Goal: Information Seeking & Learning: Learn about a topic

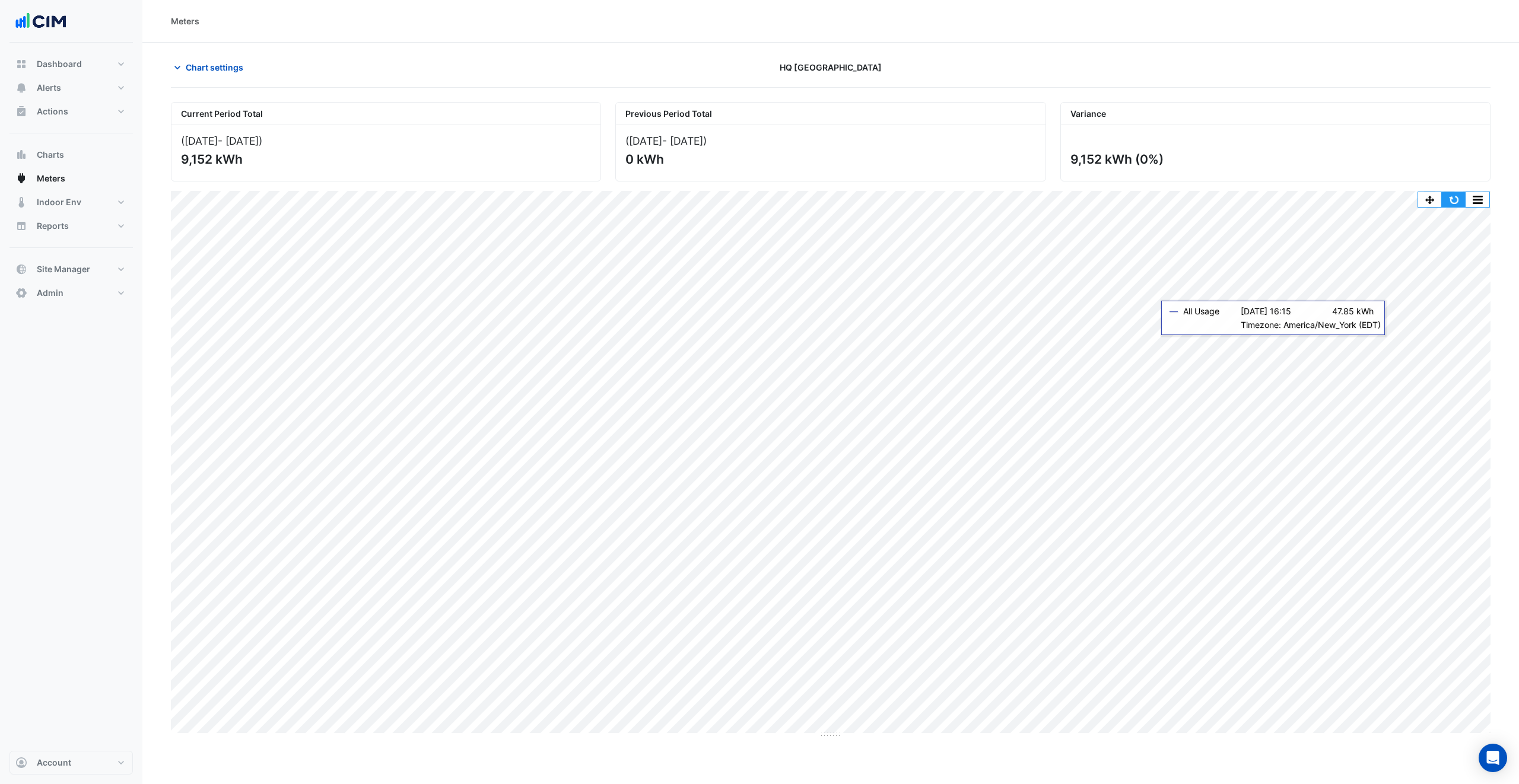
click at [1454, 206] on button "button" at bounding box center [1454, 199] width 24 height 15
drag, startPoint x: 213, startPoint y: 74, endPoint x: 252, endPoint y: 93, distance: 43.4
click at [212, 74] on button "Chart settings" at bounding box center [211, 67] width 80 height 21
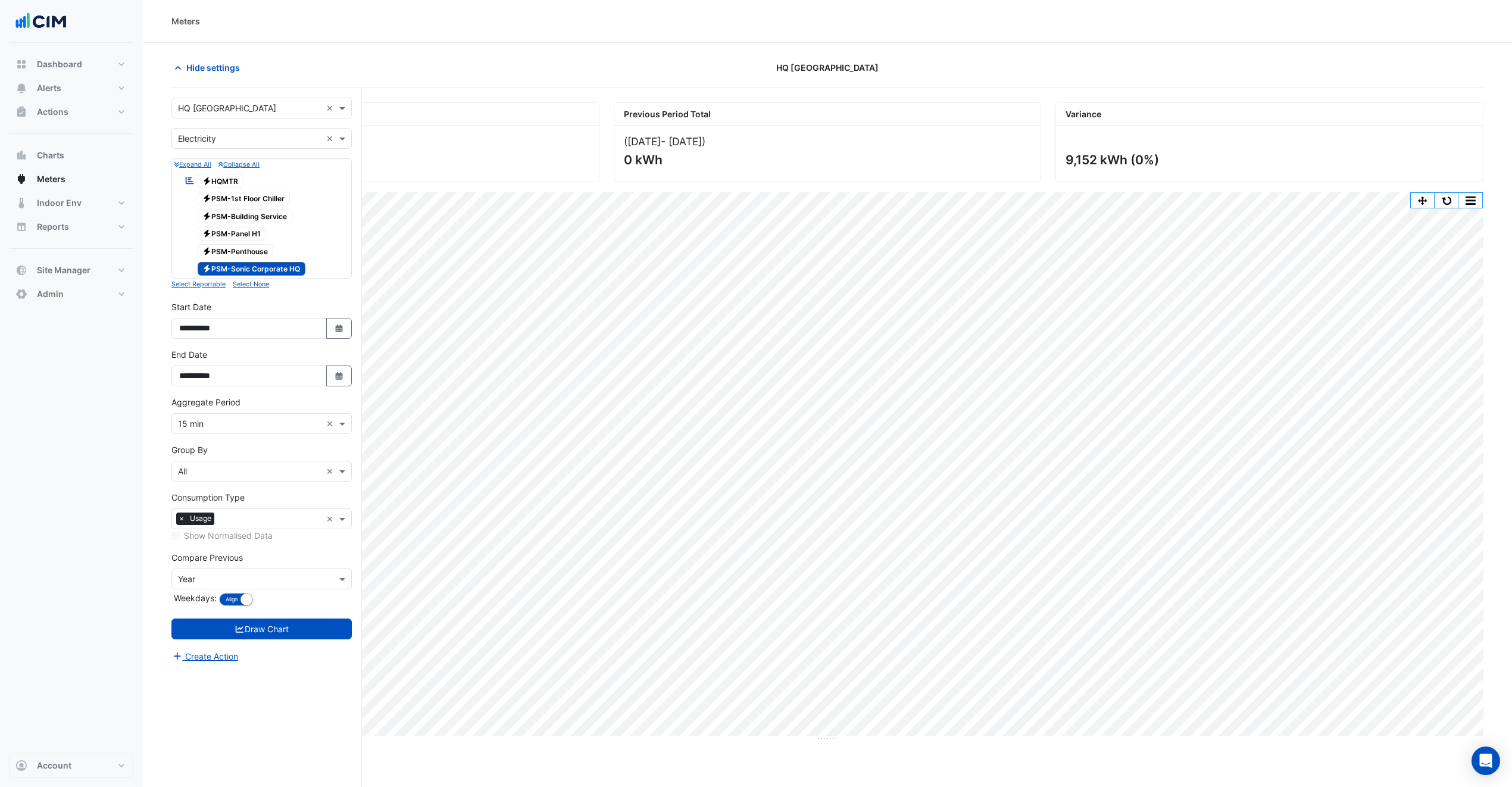
click at [270, 268] on span "Electricity PSM-Sonic Corporate HQ" at bounding box center [252, 269] width 109 height 15
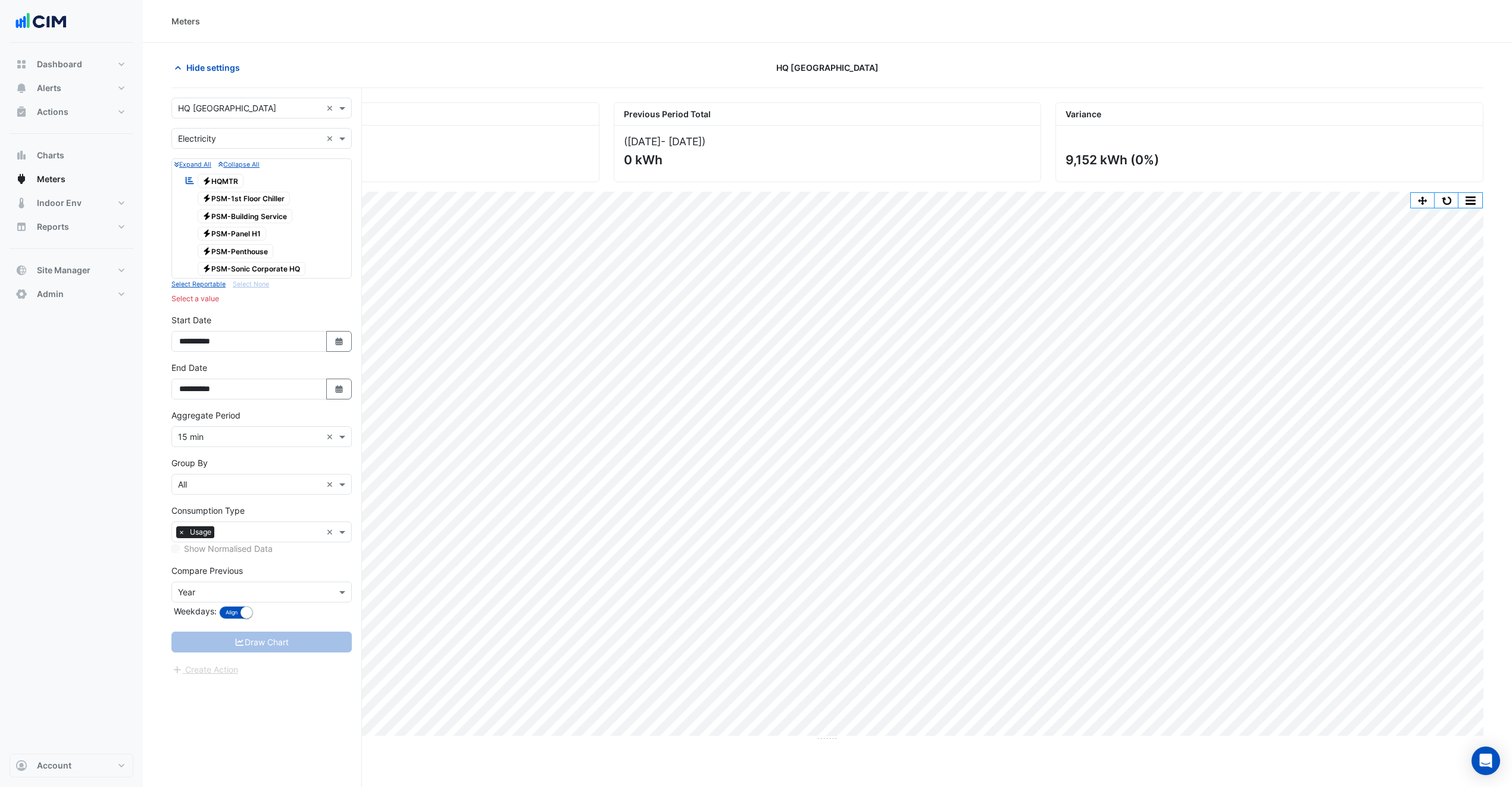
click at [281, 204] on span "Electricity PSM-1st Floor Chiller" at bounding box center [244, 199] width 93 height 15
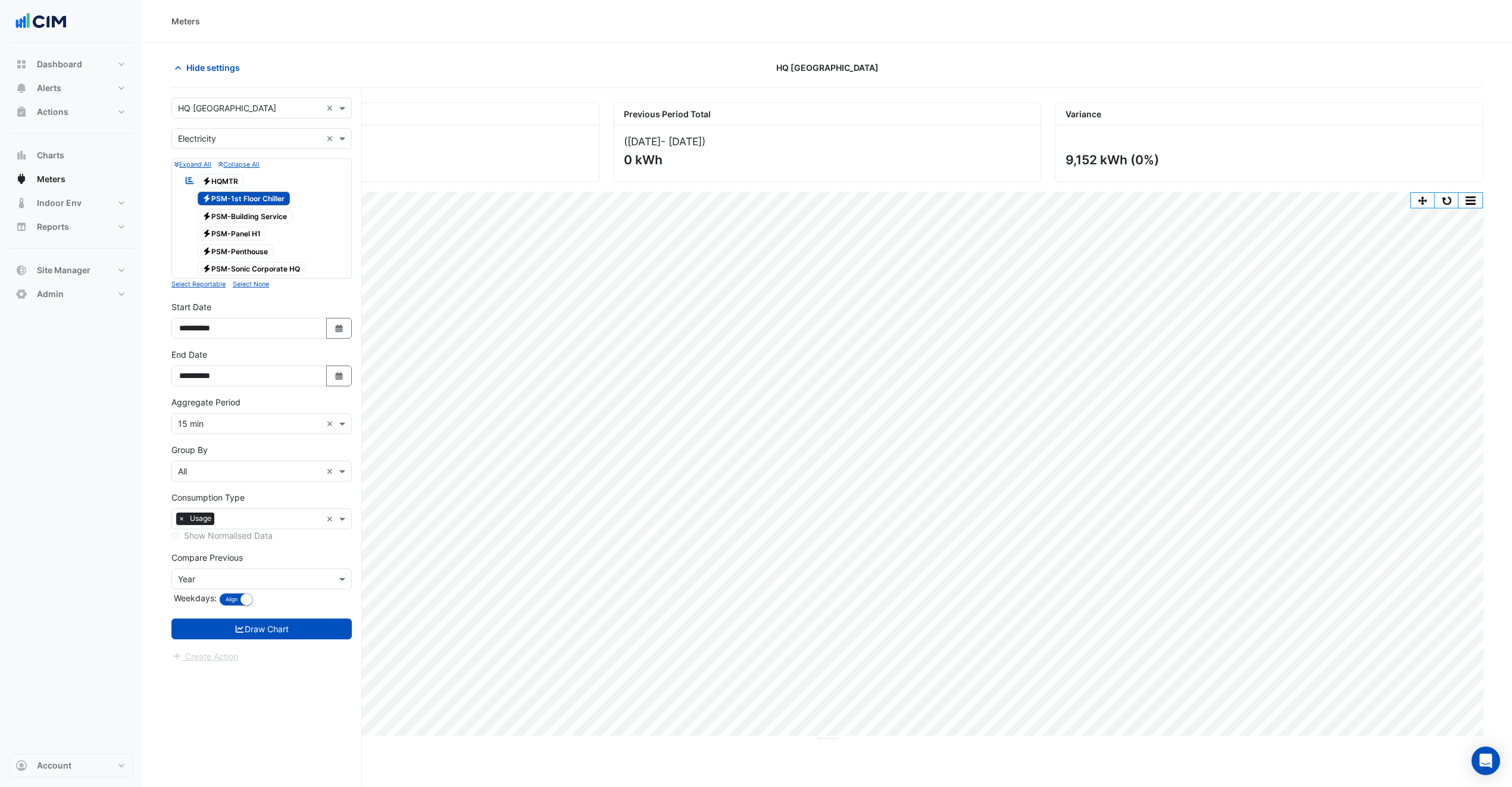
click at [286, 647] on form "× HQ Charlotte × × Electricity × Expand All Collapse All Reportable Electricity…" at bounding box center [261, 380] width 180 height 566
click at [294, 630] on button "Draw Chart" at bounding box center [261, 629] width 180 height 21
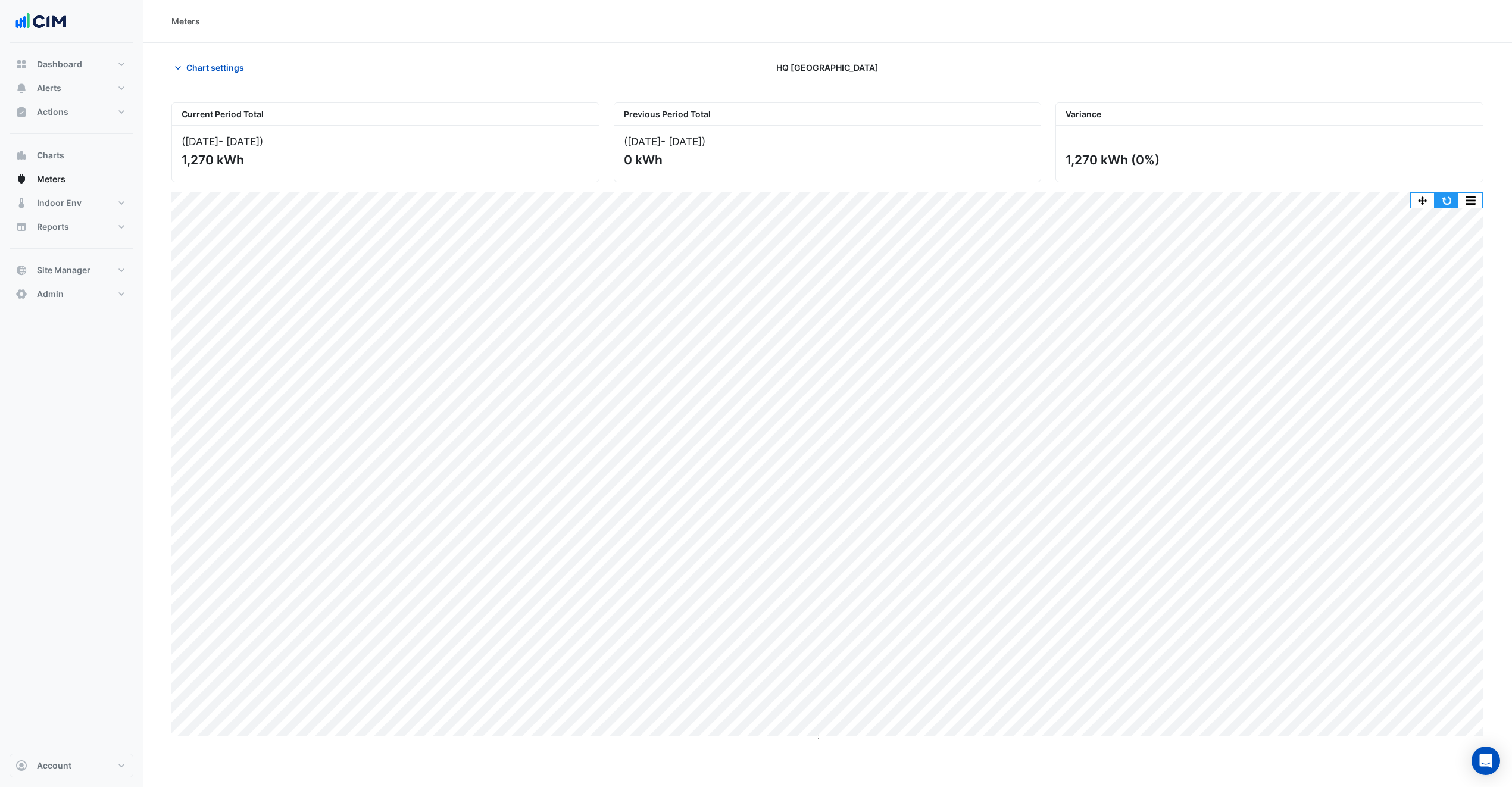
click at [1437, 204] on button "button" at bounding box center [1446, 200] width 24 height 15
click at [1471, 201] on button "button" at bounding box center [1470, 200] width 24 height 15
click at [1447, 384] on div "Select Chart Type" at bounding box center [1446, 371] width 72 height 29
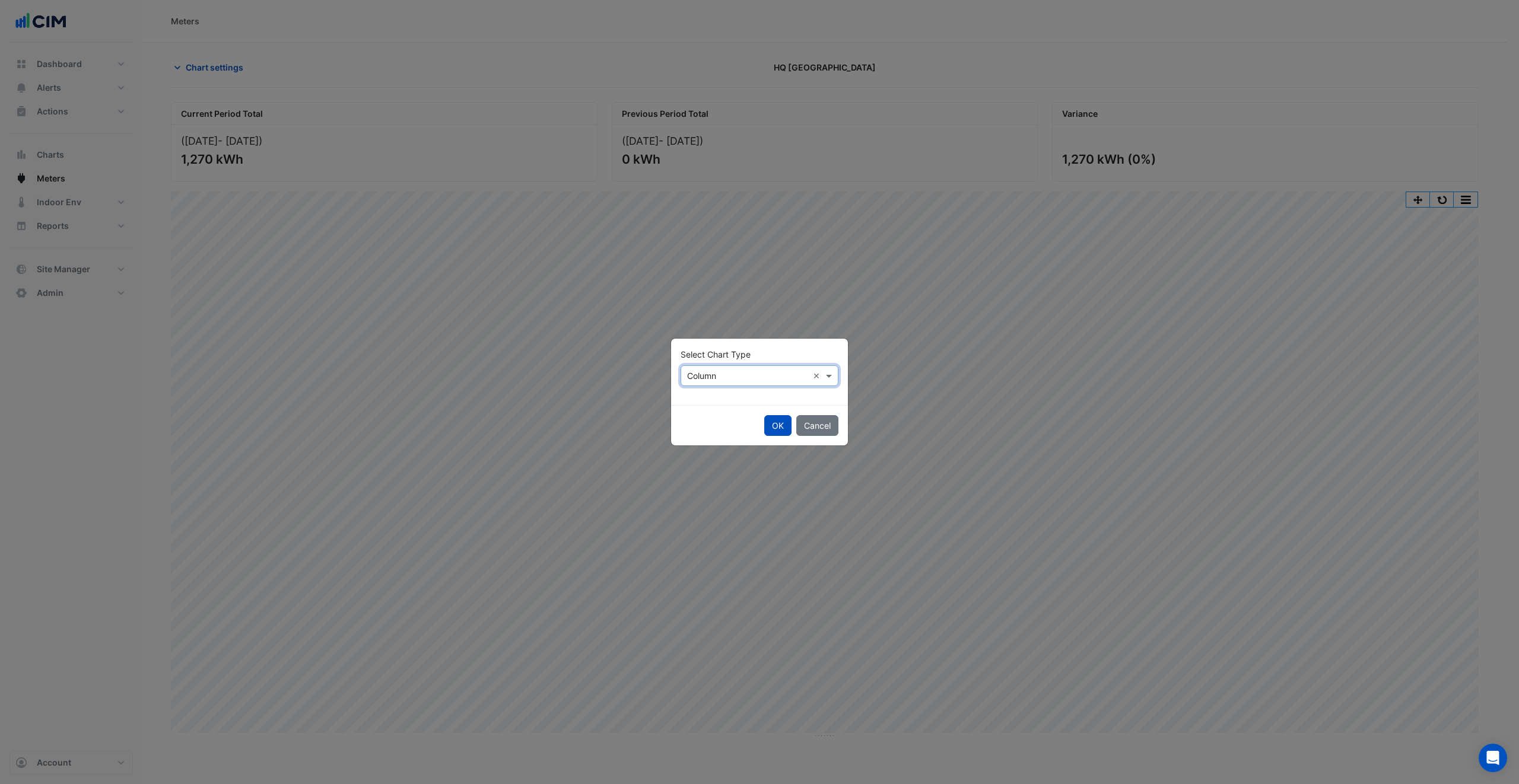
click at [749, 371] on input "text" at bounding box center [747, 376] width 121 height 13
drag, startPoint x: 707, startPoint y: 406, endPoint x: 740, endPoint y: 418, distance: 35.1
click at [707, 406] on div "Line" at bounding box center [707, 401] width 51 height 17
click at [775, 427] on button "OK" at bounding box center [778, 426] width 27 height 21
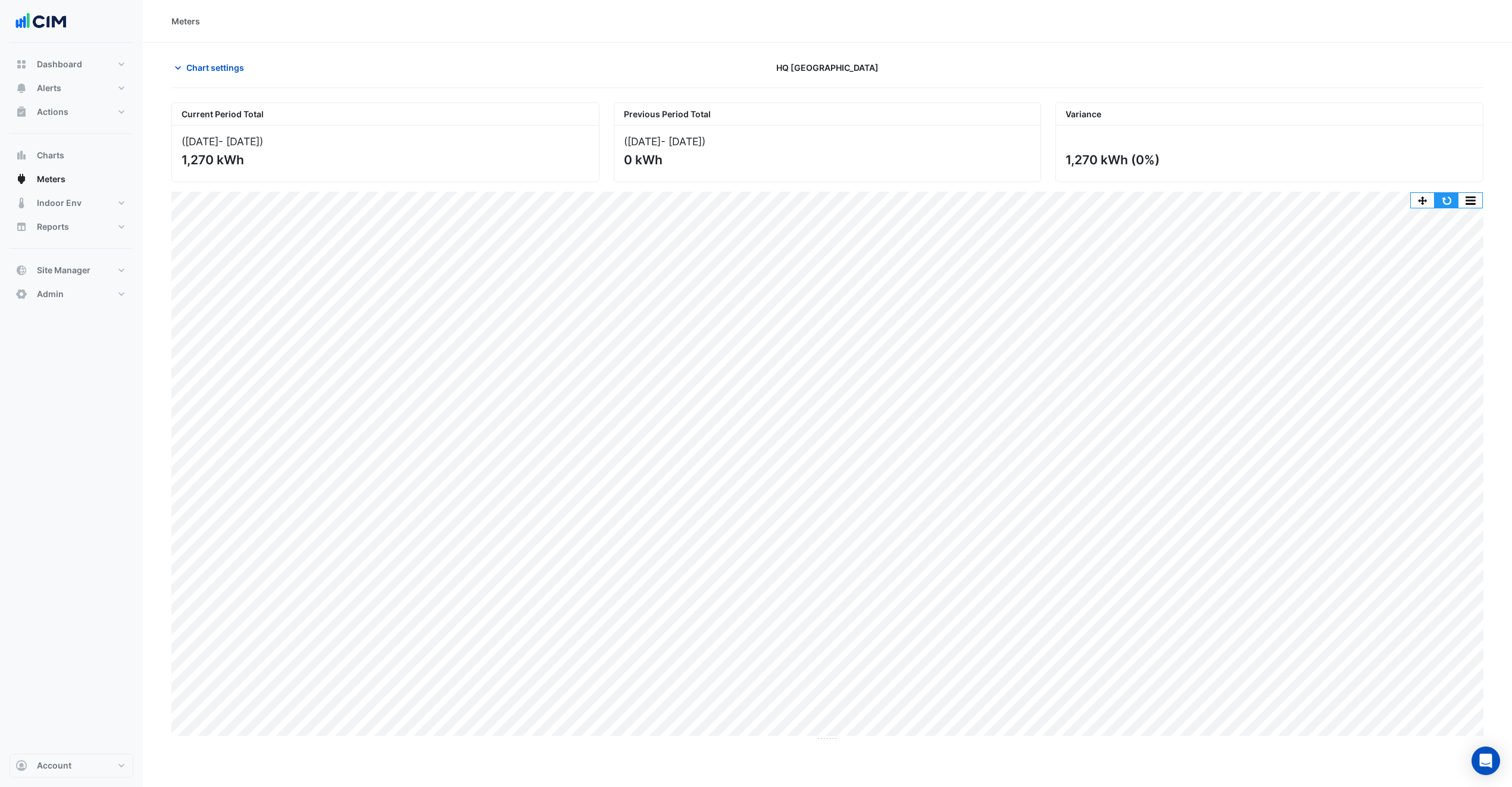
click at [1450, 201] on button "button" at bounding box center [1446, 200] width 24 height 15
click at [200, 61] on span "Chart settings" at bounding box center [215, 67] width 58 height 13
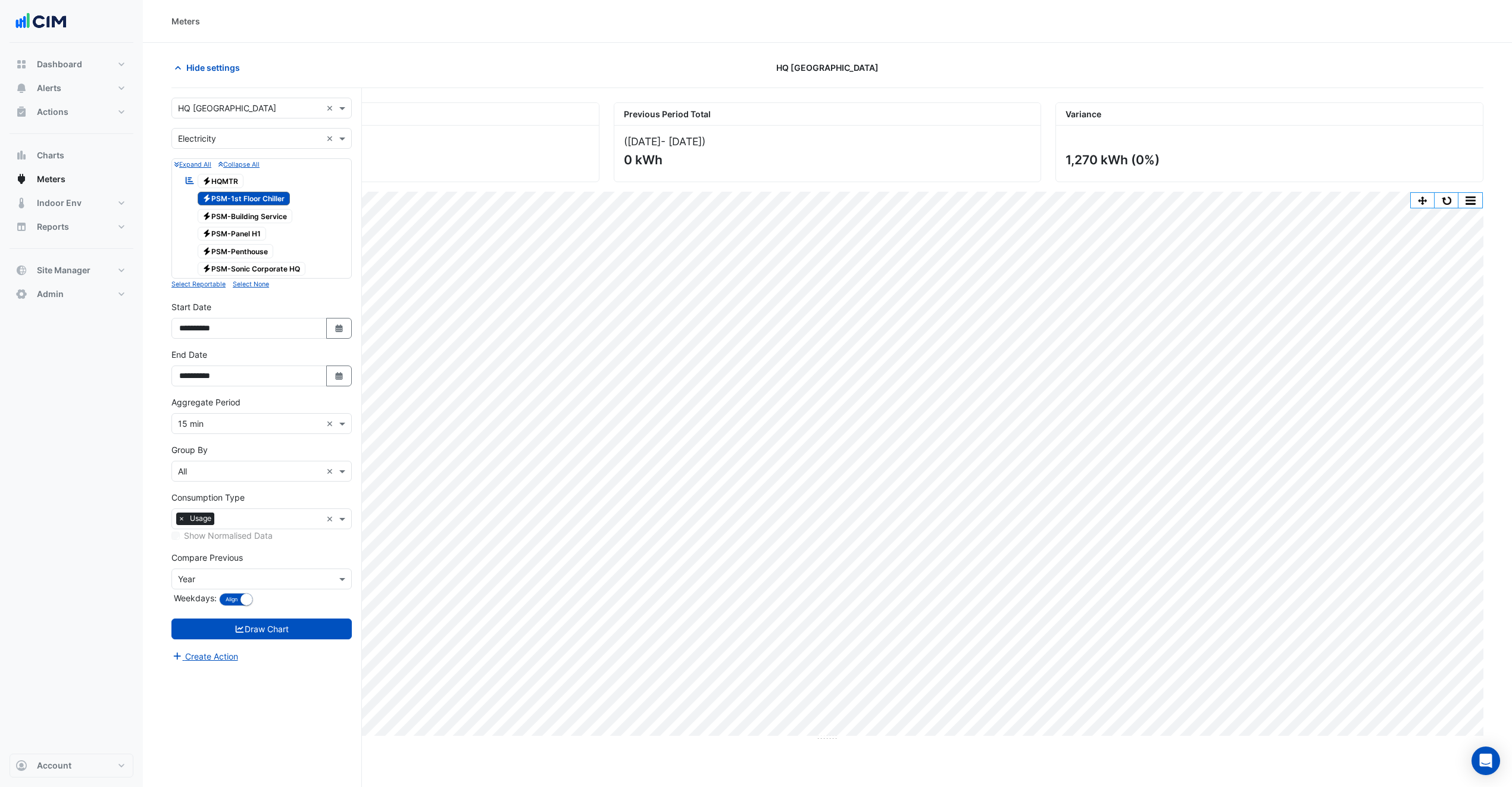
click at [261, 257] on span "Electricity PSM-Penthouse" at bounding box center [236, 251] width 76 height 15
click at [311, 632] on button "Draw Chart" at bounding box center [261, 629] width 180 height 21
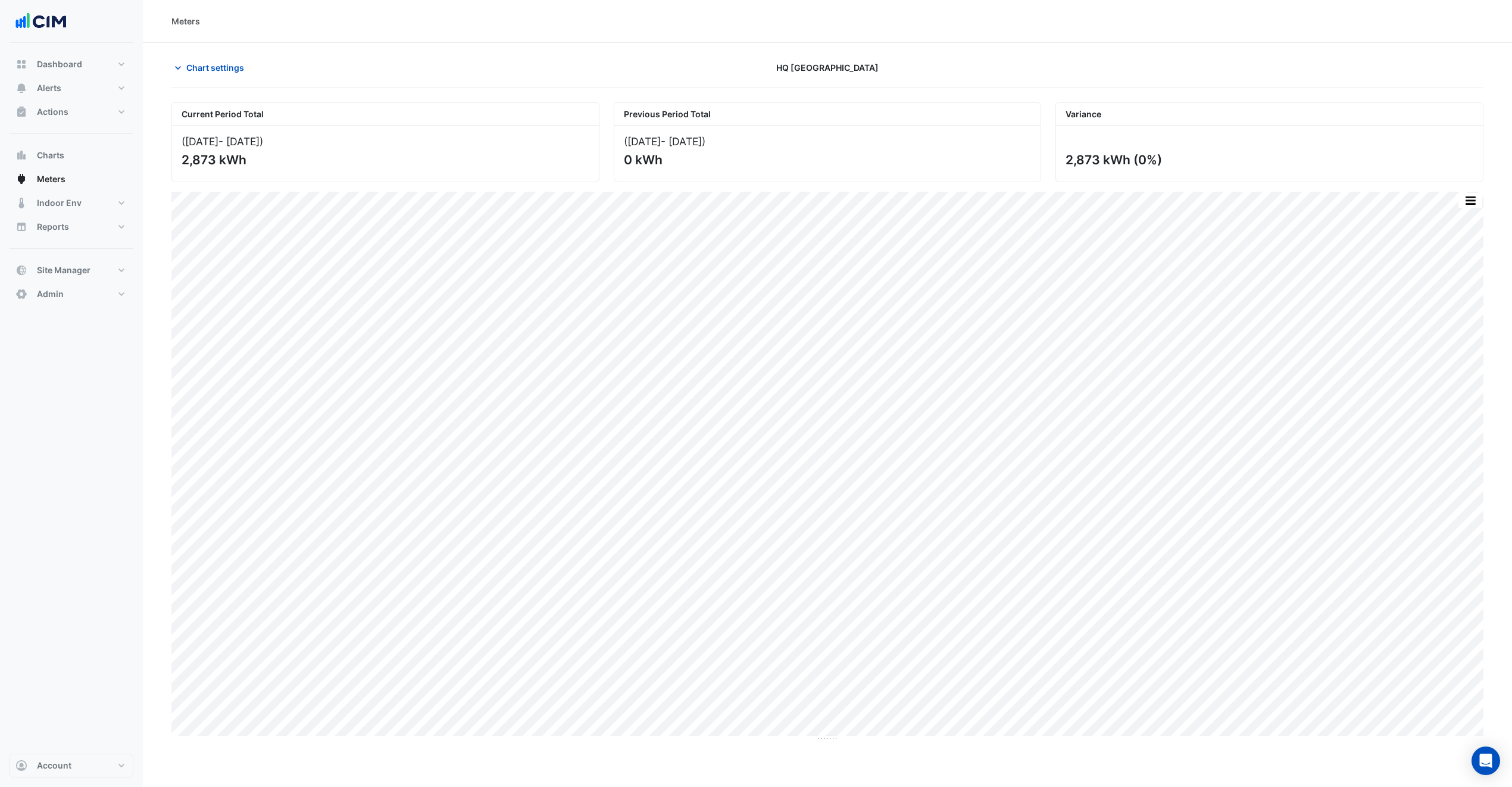
click at [217, 79] on div "Chart settings HQ Charlotte" at bounding box center [827, 72] width 1312 height 31
click at [225, 64] on span "Chart settings" at bounding box center [215, 67] width 58 height 13
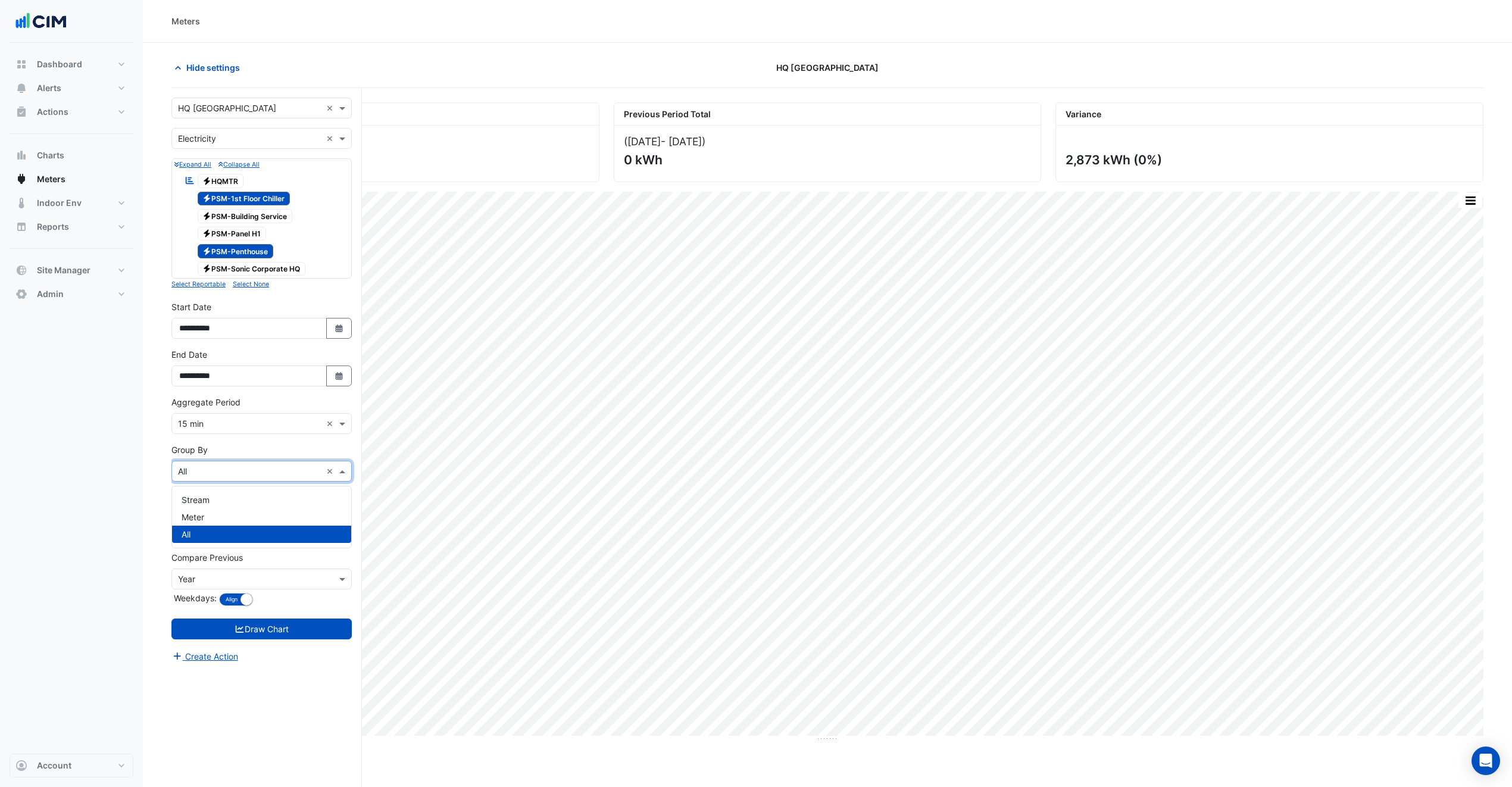
click at [204, 475] on input "text" at bounding box center [249, 471] width 144 height 13
click at [212, 512] on div "Meter" at bounding box center [261, 517] width 179 height 17
click at [238, 627] on icon "submit" at bounding box center [240, 629] width 11 height 8
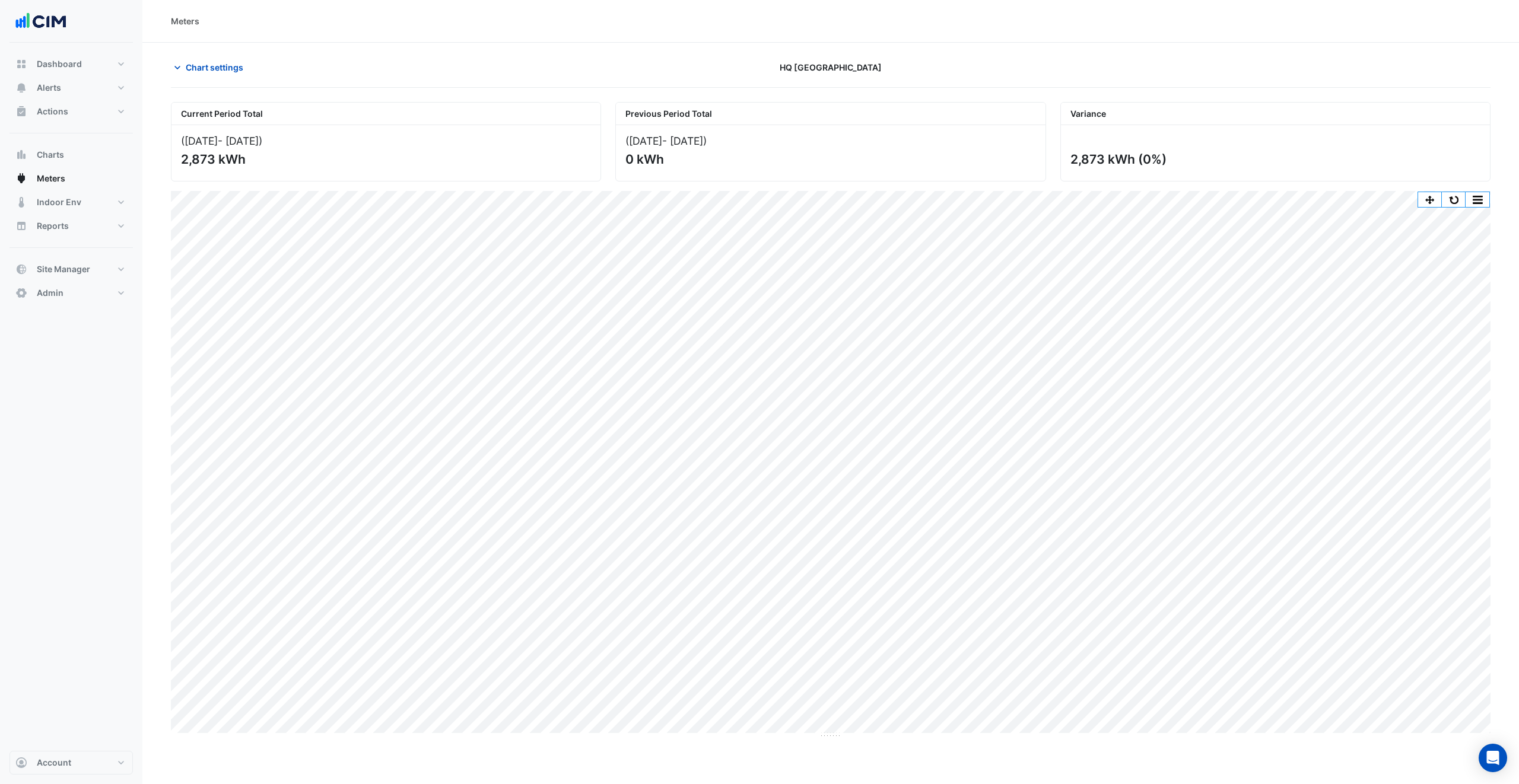
click at [218, 81] on div "Chart settings HQ Charlotte" at bounding box center [831, 72] width 1320 height 31
click at [224, 71] on span "Chart settings" at bounding box center [214, 67] width 57 height 13
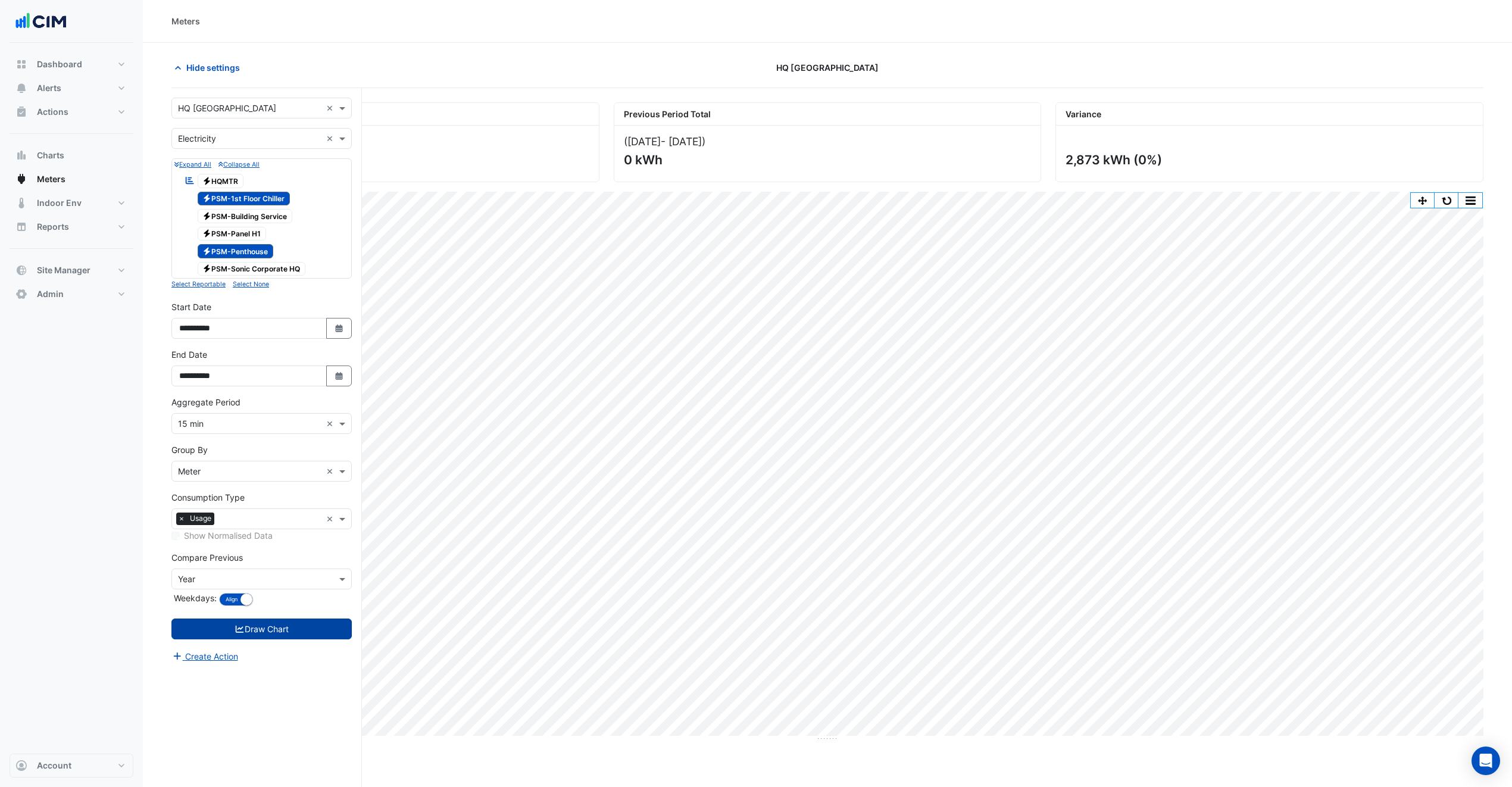
click at [283, 276] on span "Electricity PSM-Sonic Corporate HQ" at bounding box center [252, 269] width 109 height 15
click at [285, 267] on span "Electricity PSM-Sonic Corporate HQ" at bounding box center [252, 269] width 109 height 15
click at [272, 266] on span "Electricity PSM-Sonic Corporate HQ" at bounding box center [252, 269] width 109 height 15
click at [299, 635] on button "Draw Chart" at bounding box center [261, 629] width 180 height 21
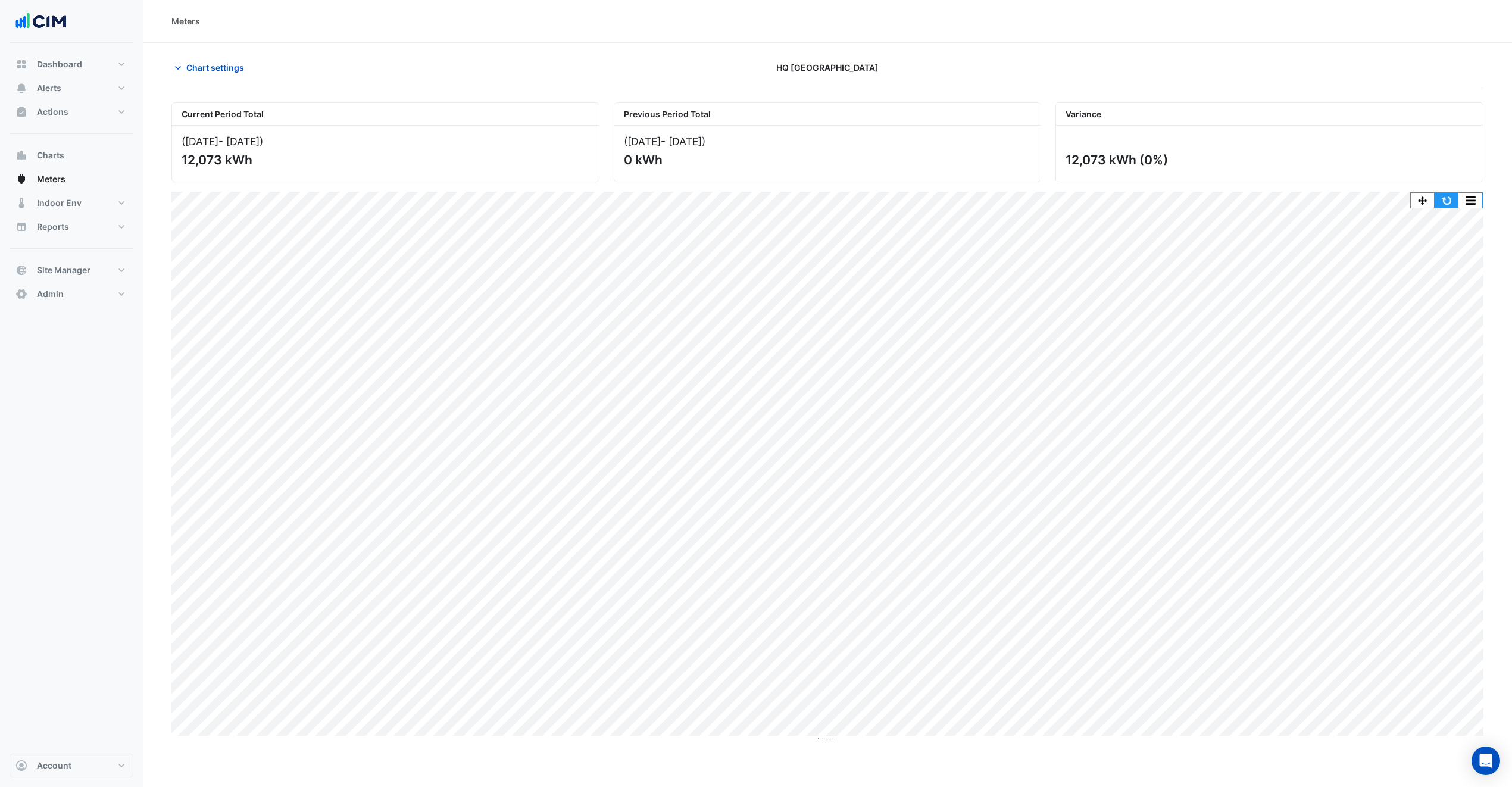
click at [1450, 197] on button "button" at bounding box center [1446, 200] width 24 height 15
click at [1446, 208] on button "button" at bounding box center [1446, 200] width 24 height 15
click at [1450, 199] on button "button" at bounding box center [1446, 200] width 24 height 15
click at [1451, 195] on button "button" at bounding box center [1446, 200] width 24 height 15
click at [1442, 200] on button "button" at bounding box center [1446, 200] width 24 height 15
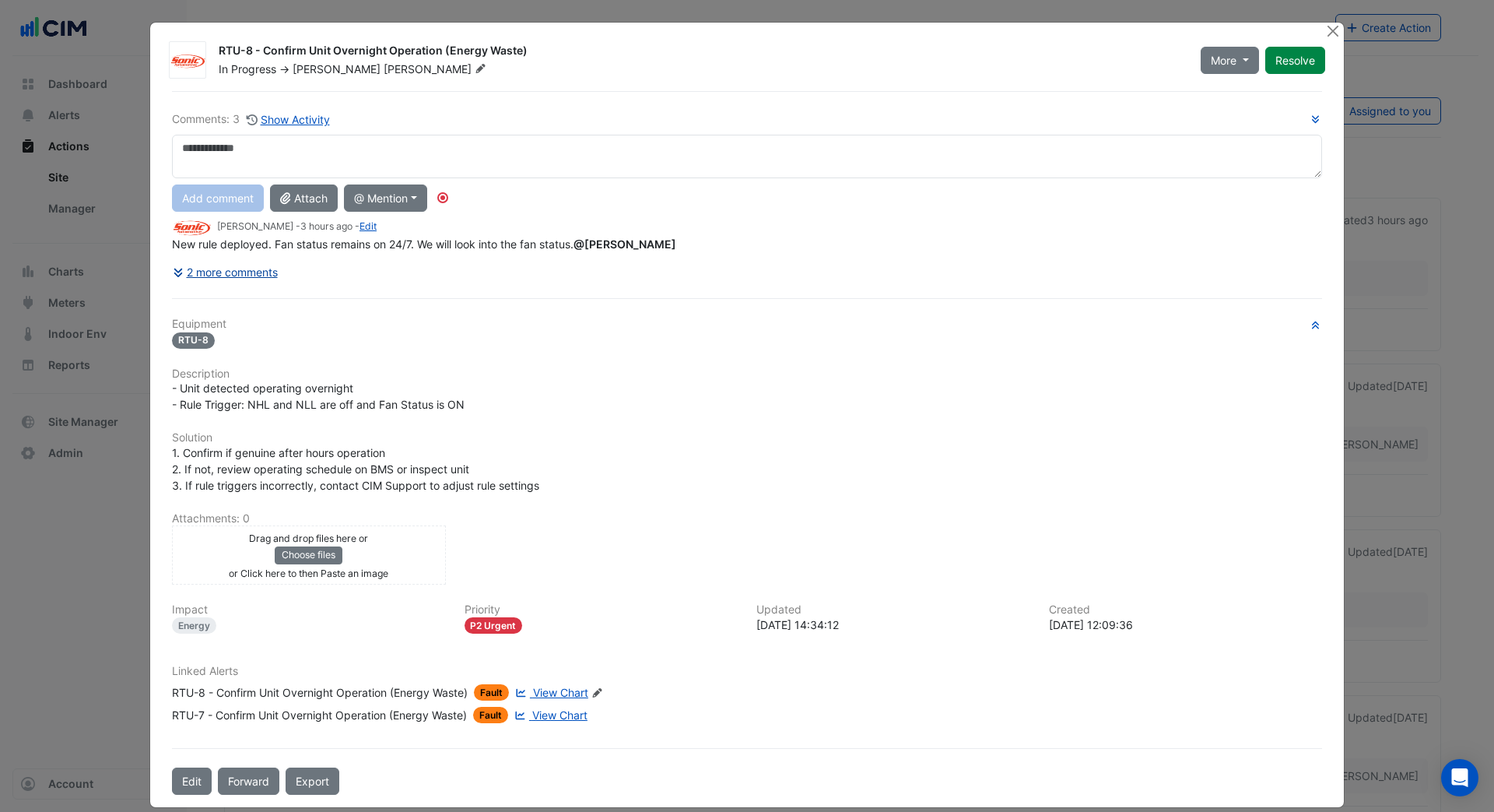
click at [261, 269] on button "2 more comments" at bounding box center [225, 272] width 106 height 27
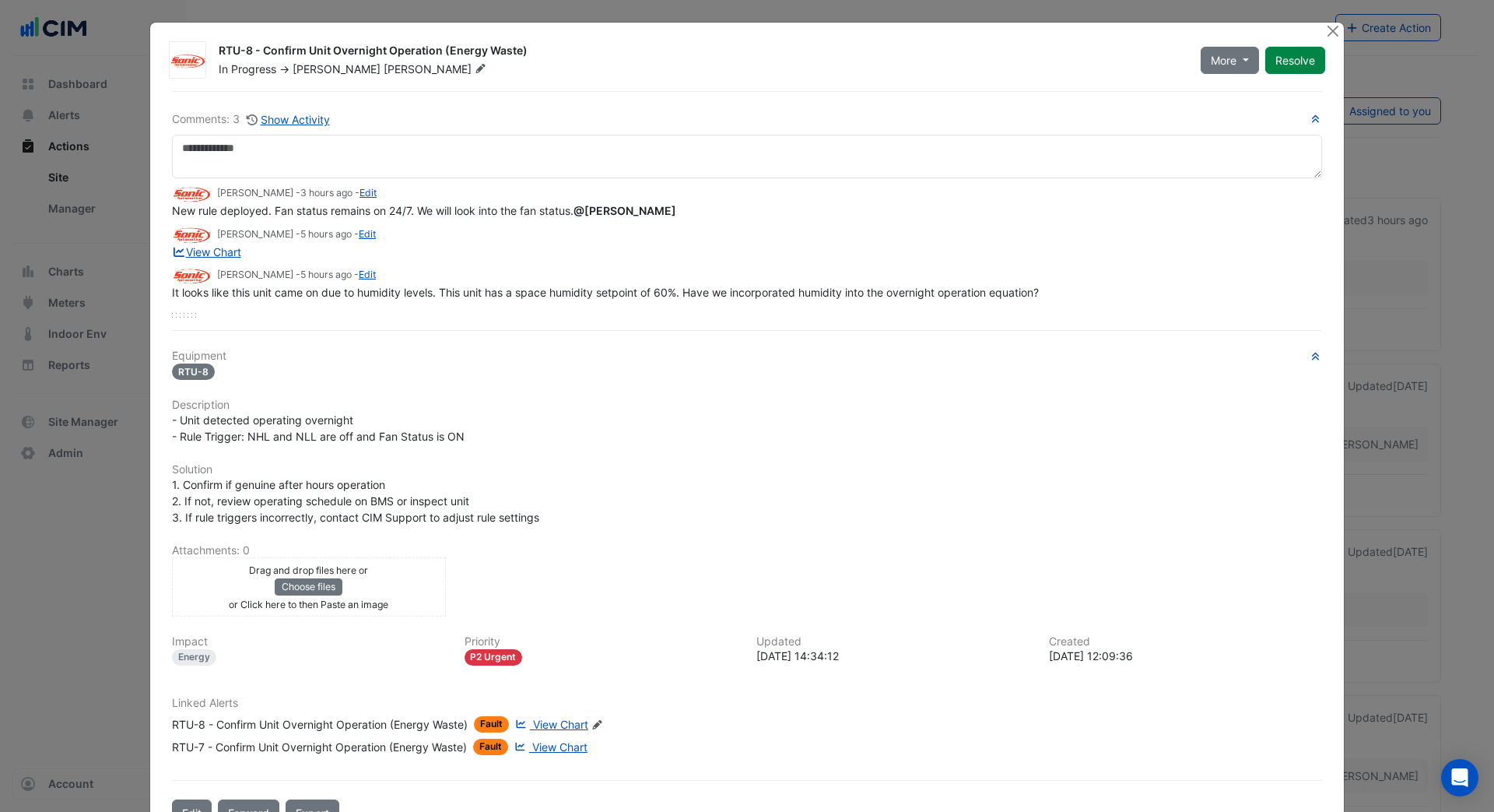
scroll to position [4, 0]
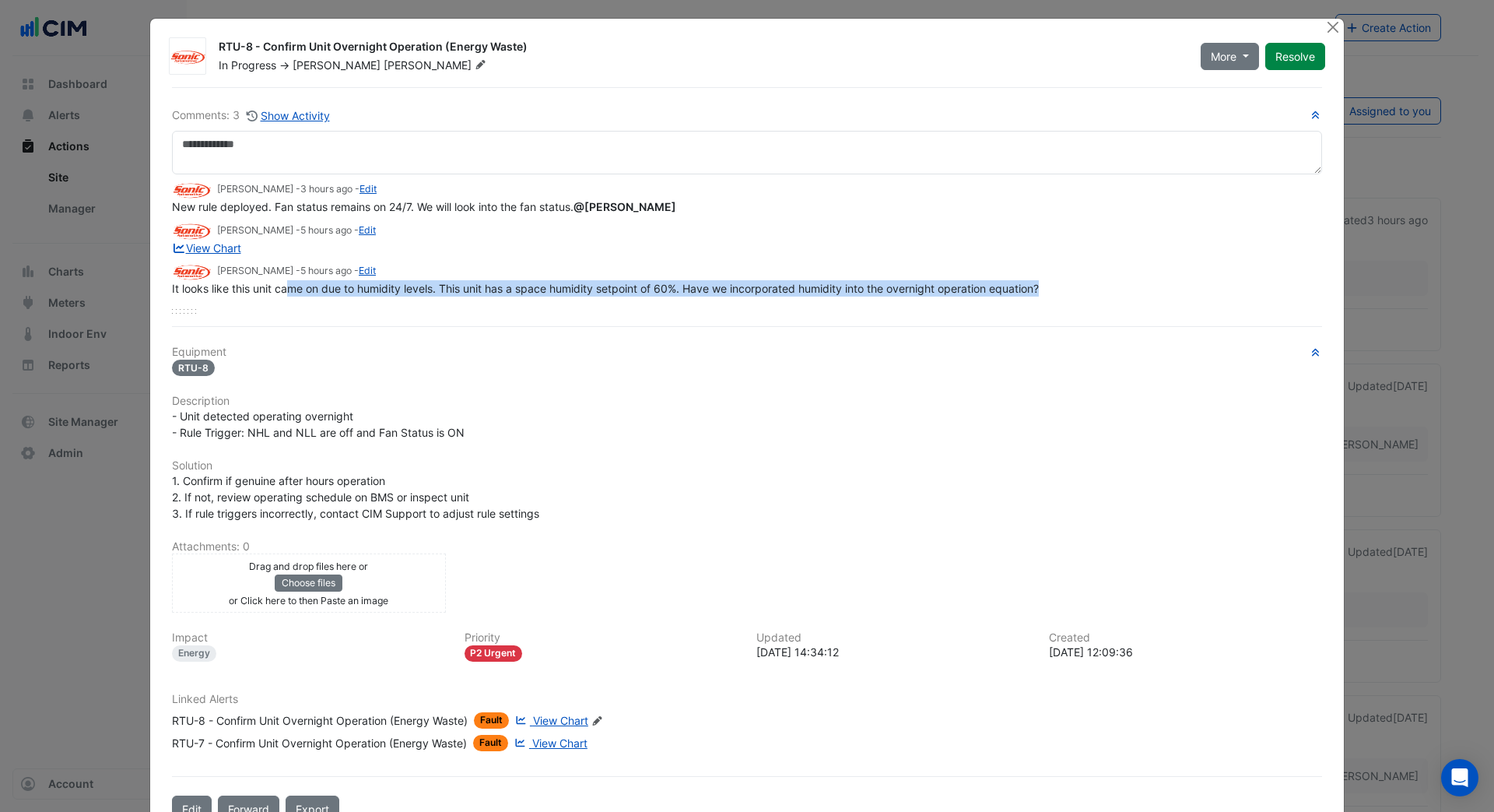
drag, startPoint x: 278, startPoint y: 289, endPoint x: 1065, endPoint y: 281, distance: 787.0
click at [1065, 281] on div "It looks like this unit came on due to humidity levels. This unit has a space h…" at bounding box center [747, 288] width 1151 height 17
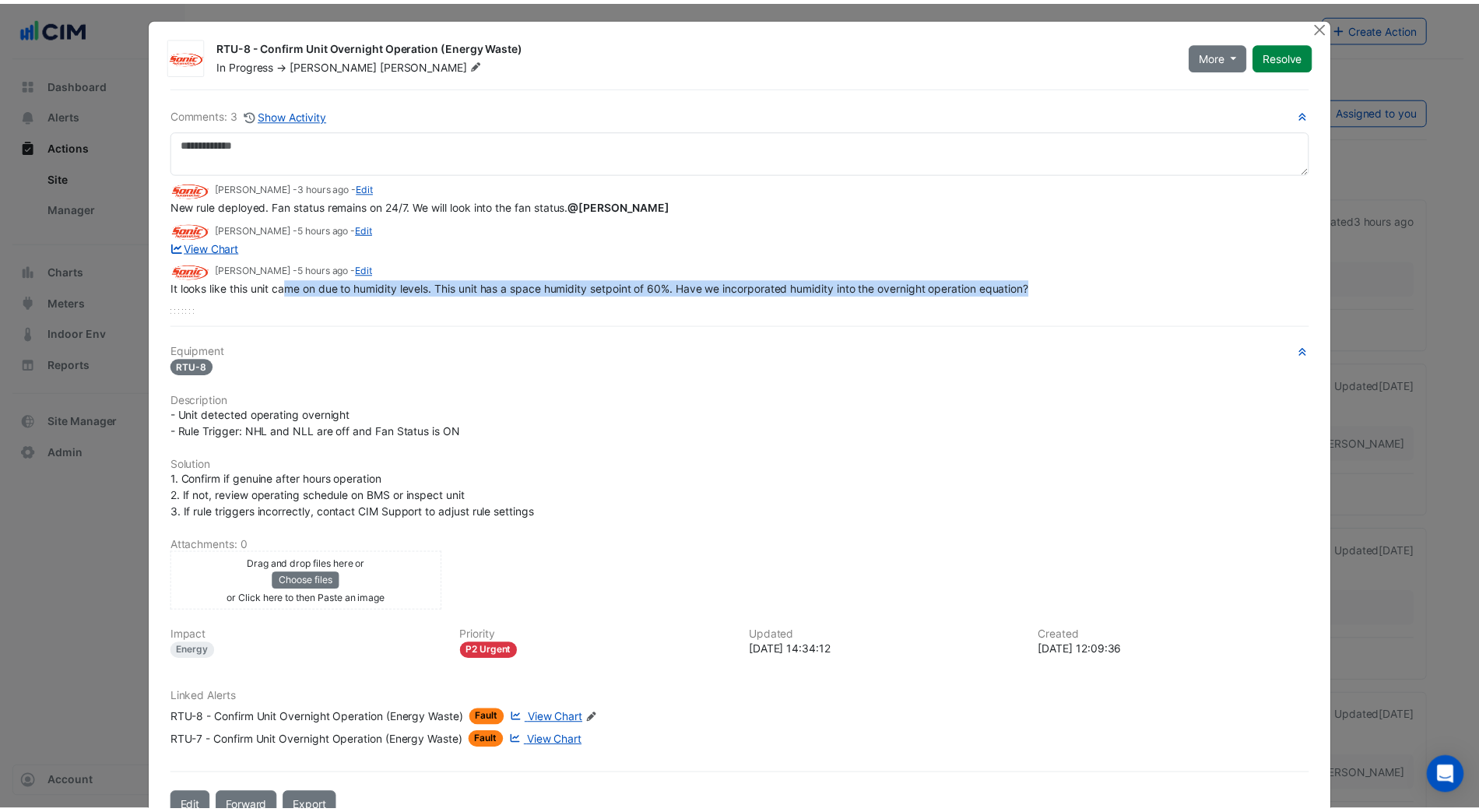
scroll to position [8, 0]
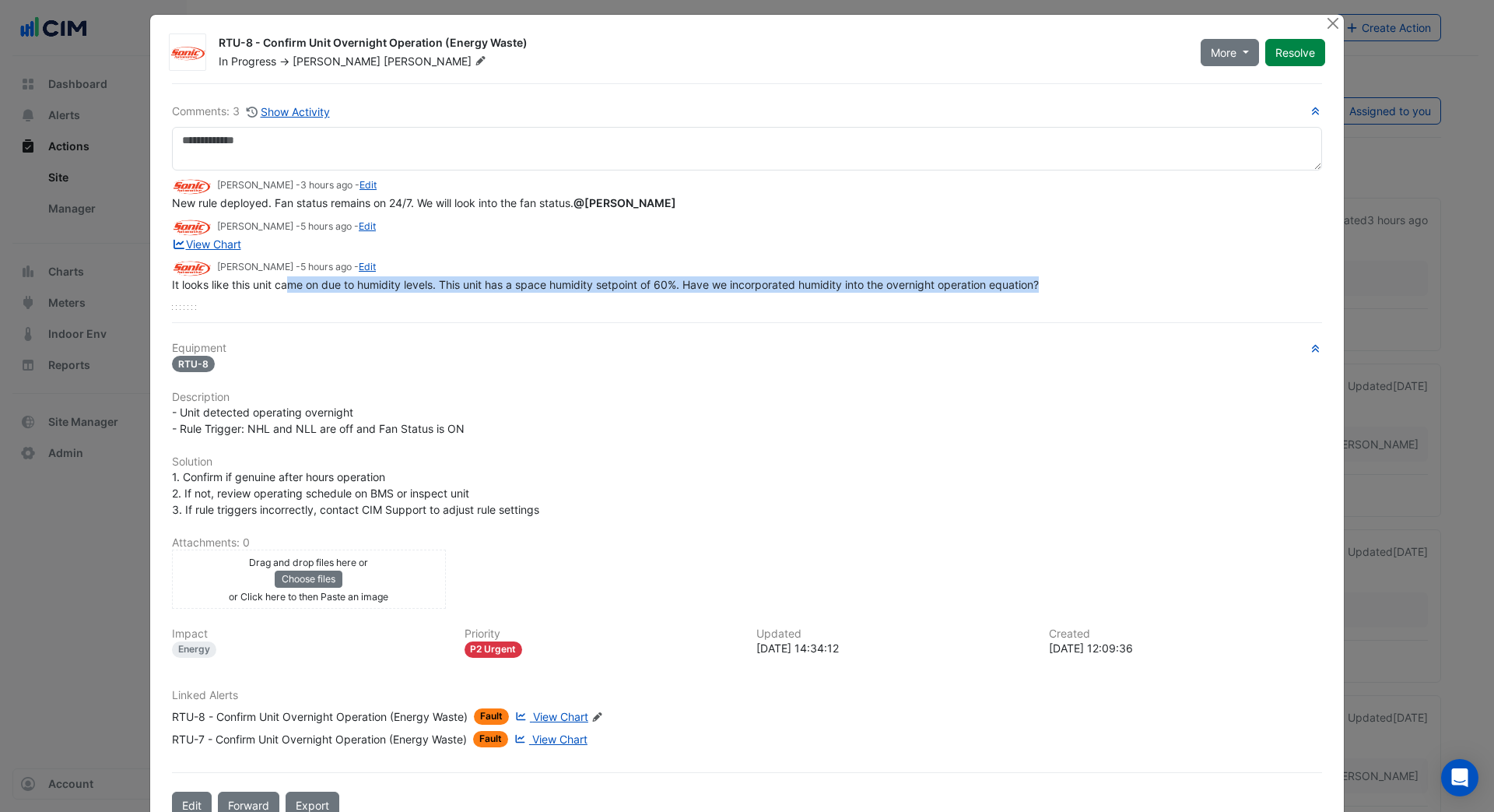
click at [548, 710] on span "View Chart" at bounding box center [561, 716] width 56 height 13
click at [1327, 23] on button "Close" at bounding box center [1332, 23] width 17 height 17
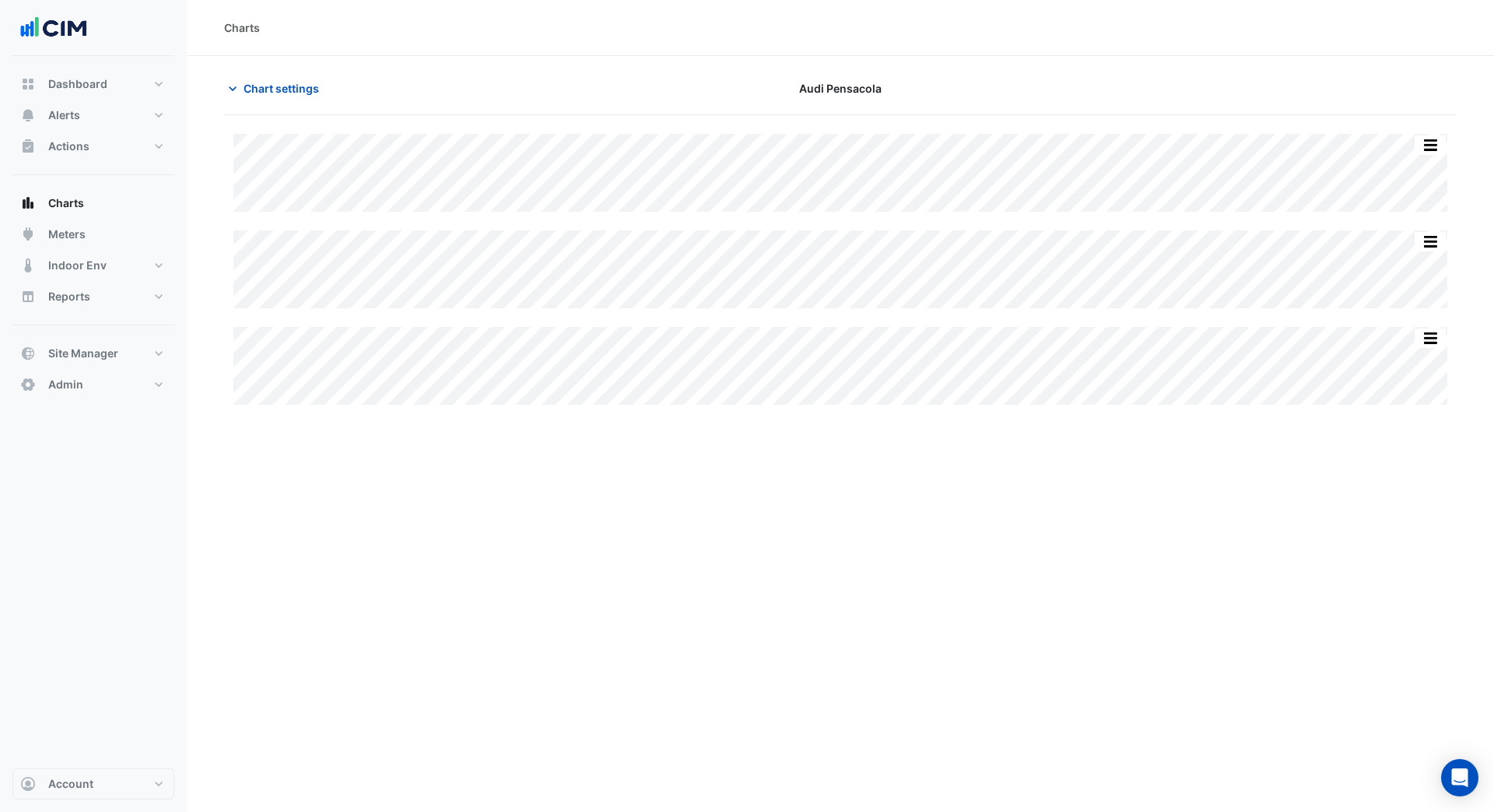
type input "**********"
click at [287, 82] on span "Chart settings" at bounding box center [281, 88] width 75 height 17
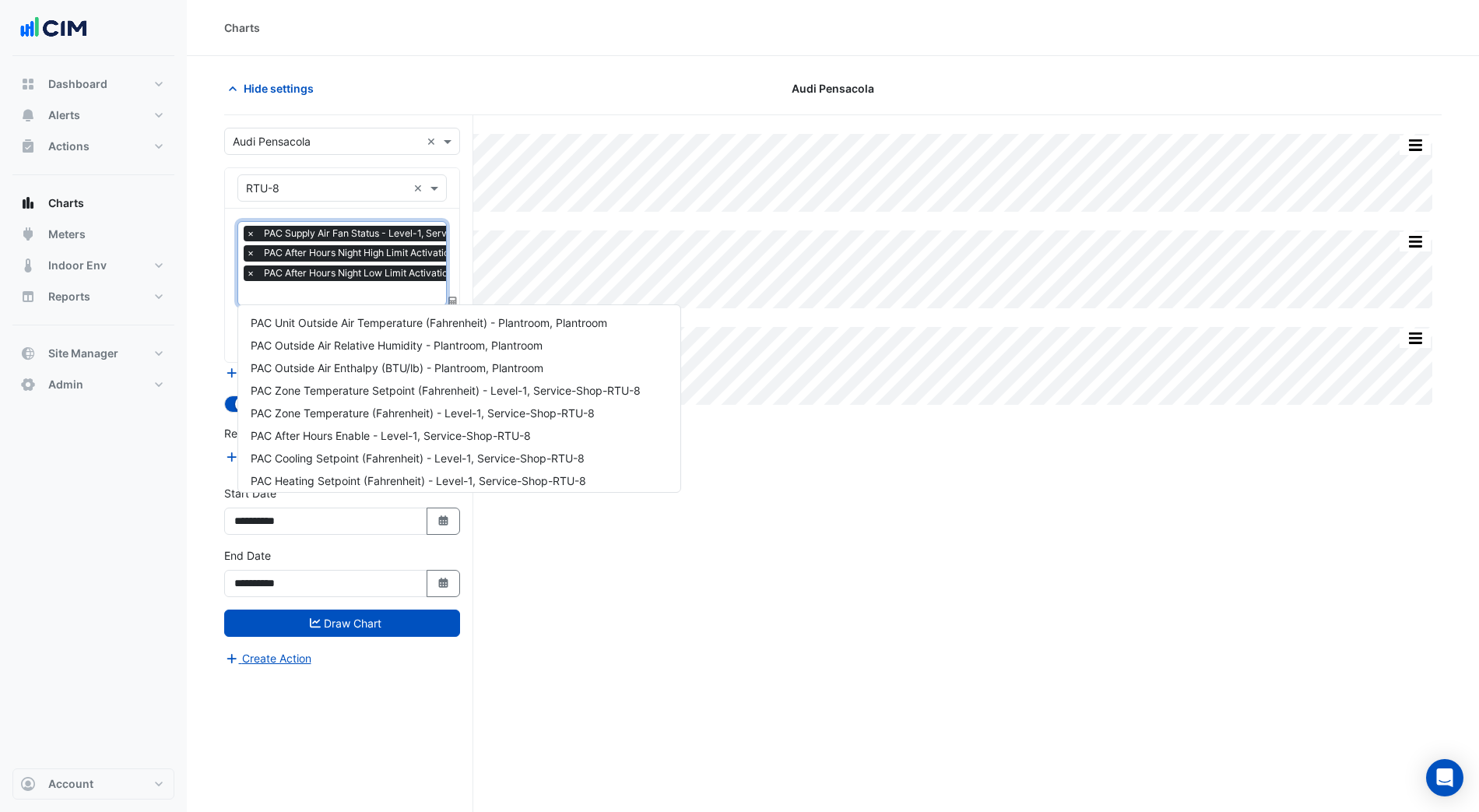
click at [346, 298] on input "text" at bounding box center [425, 294] width 359 height 17
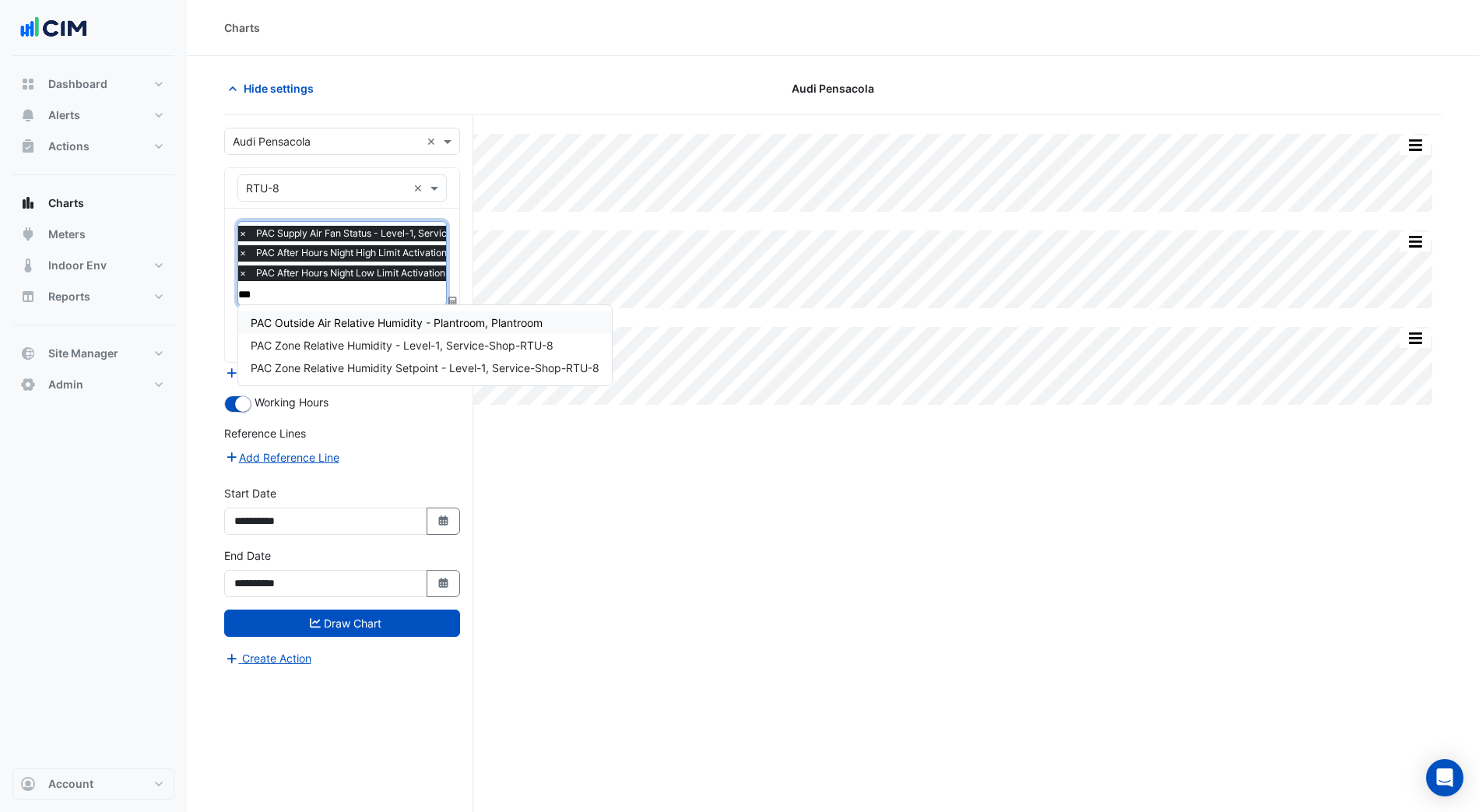
type input "****"
drag, startPoint x: 341, startPoint y: 339, endPoint x: 340, endPoint y: 328, distance: 11.0
click at [341, 339] on span "PAC Zone Relative Humidity - Level-1, Service-Shop-RTU-8" at bounding box center [402, 345] width 303 height 13
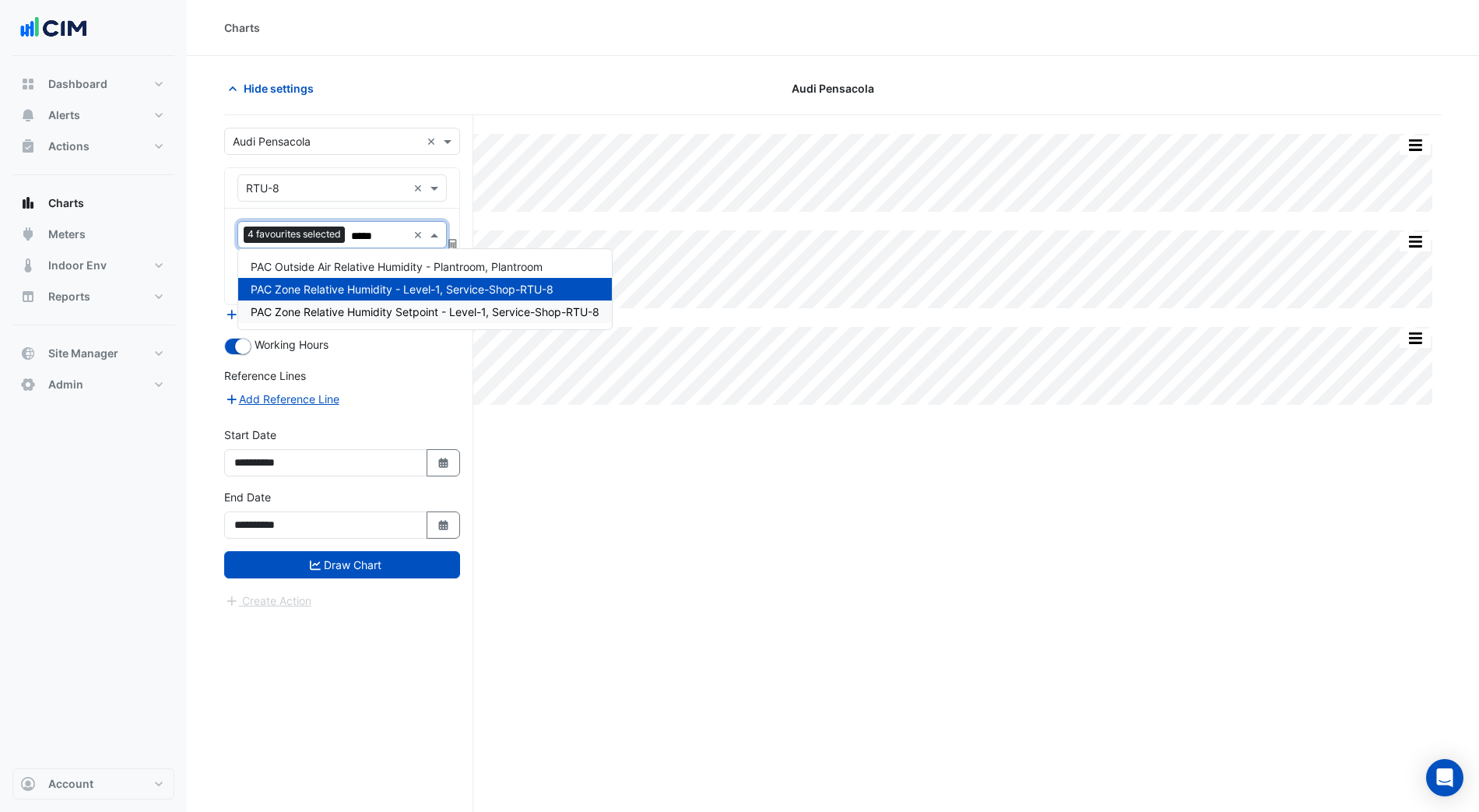
type input "******"
click at [414, 312] on span "PAC Zone Relative Humidity Setpoint - Level-1, Service-Shop-RTU-8" at bounding box center [425, 312] width 349 height 13
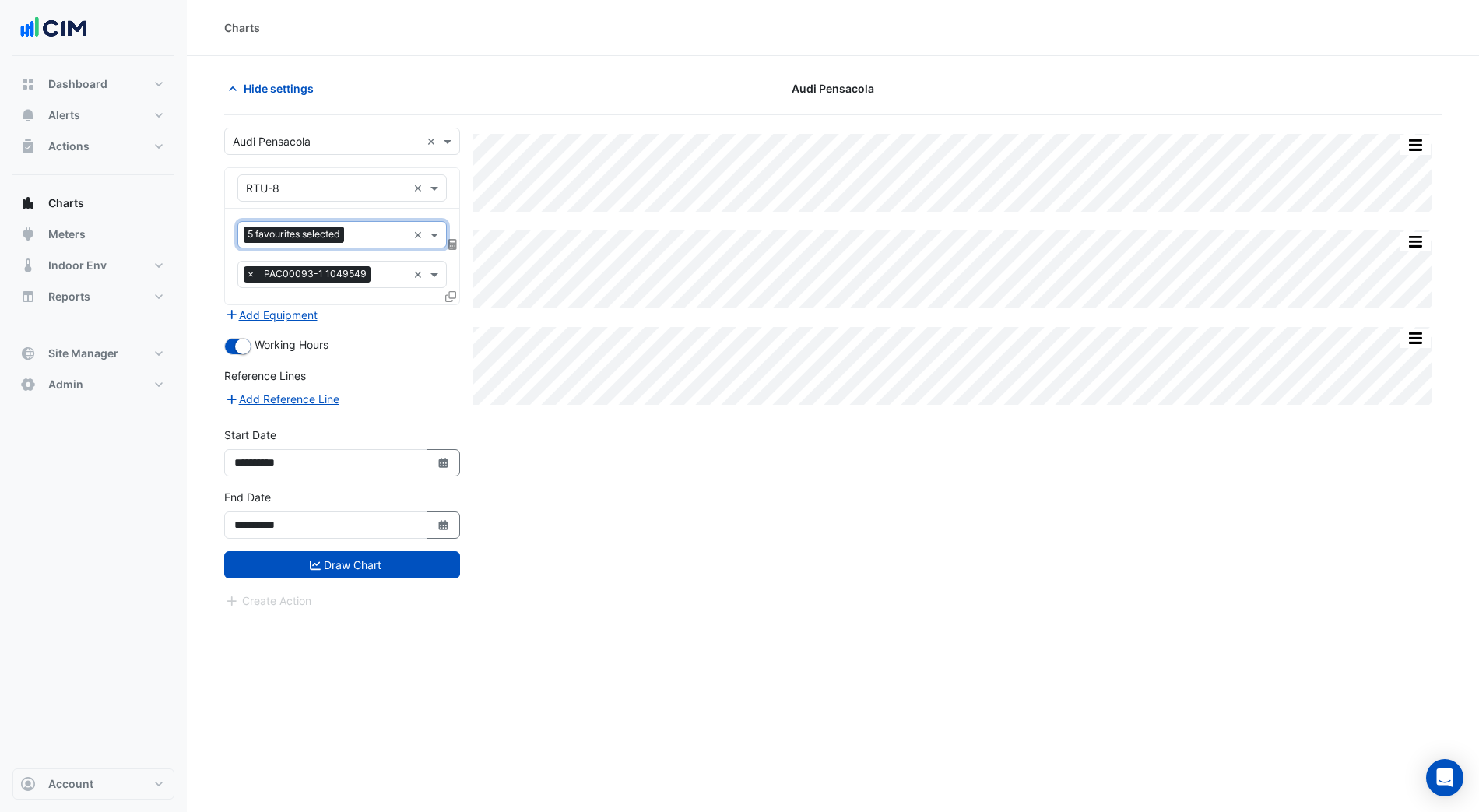
click at [377, 551] on button "Draw Chart" at bounding box center [342, 565] width 236 height 27
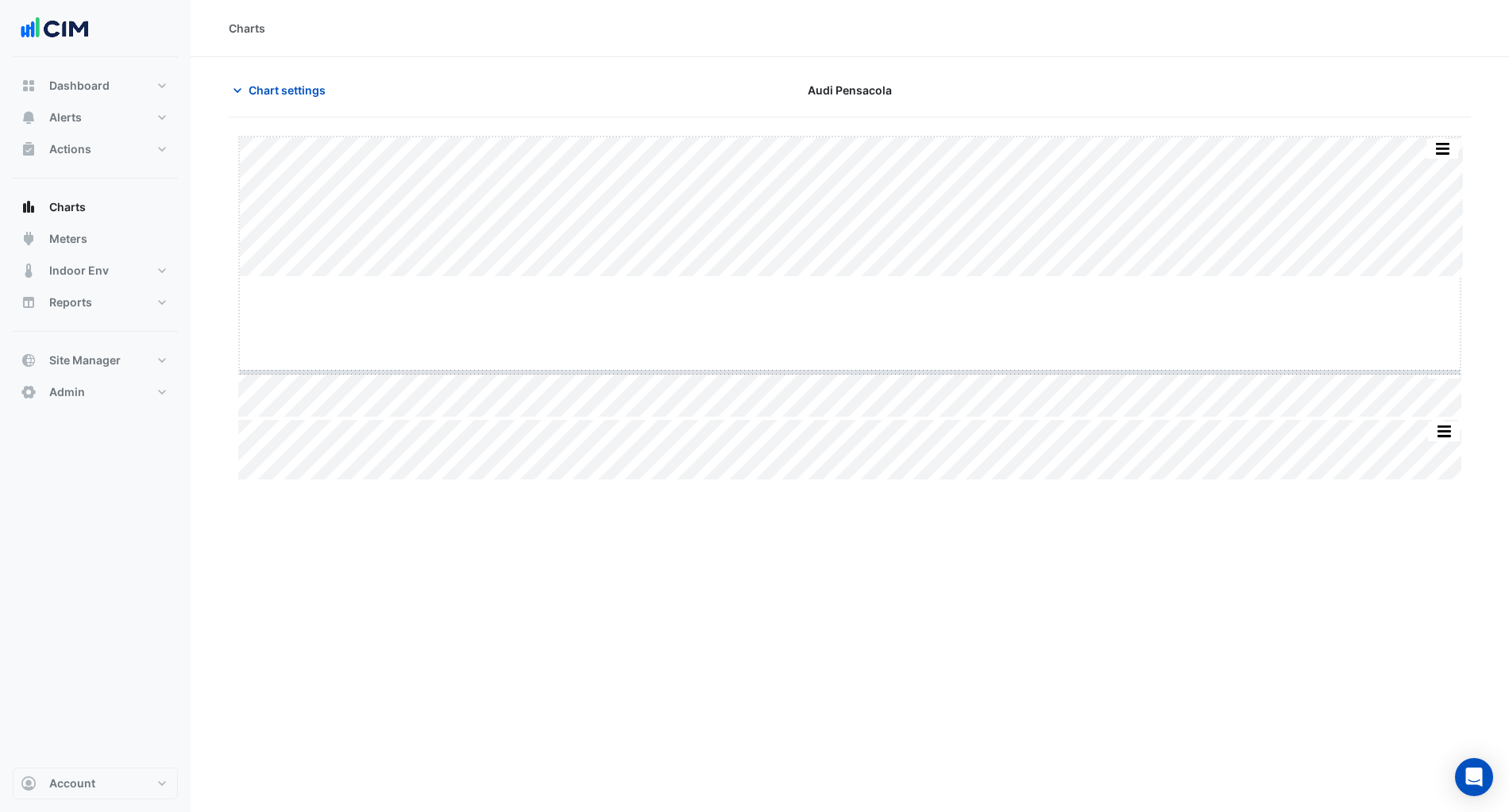
drag, startPoint x: 850, startPoint y: 277, endPoint x: 849, endPoint y: 287, distance: 10.0
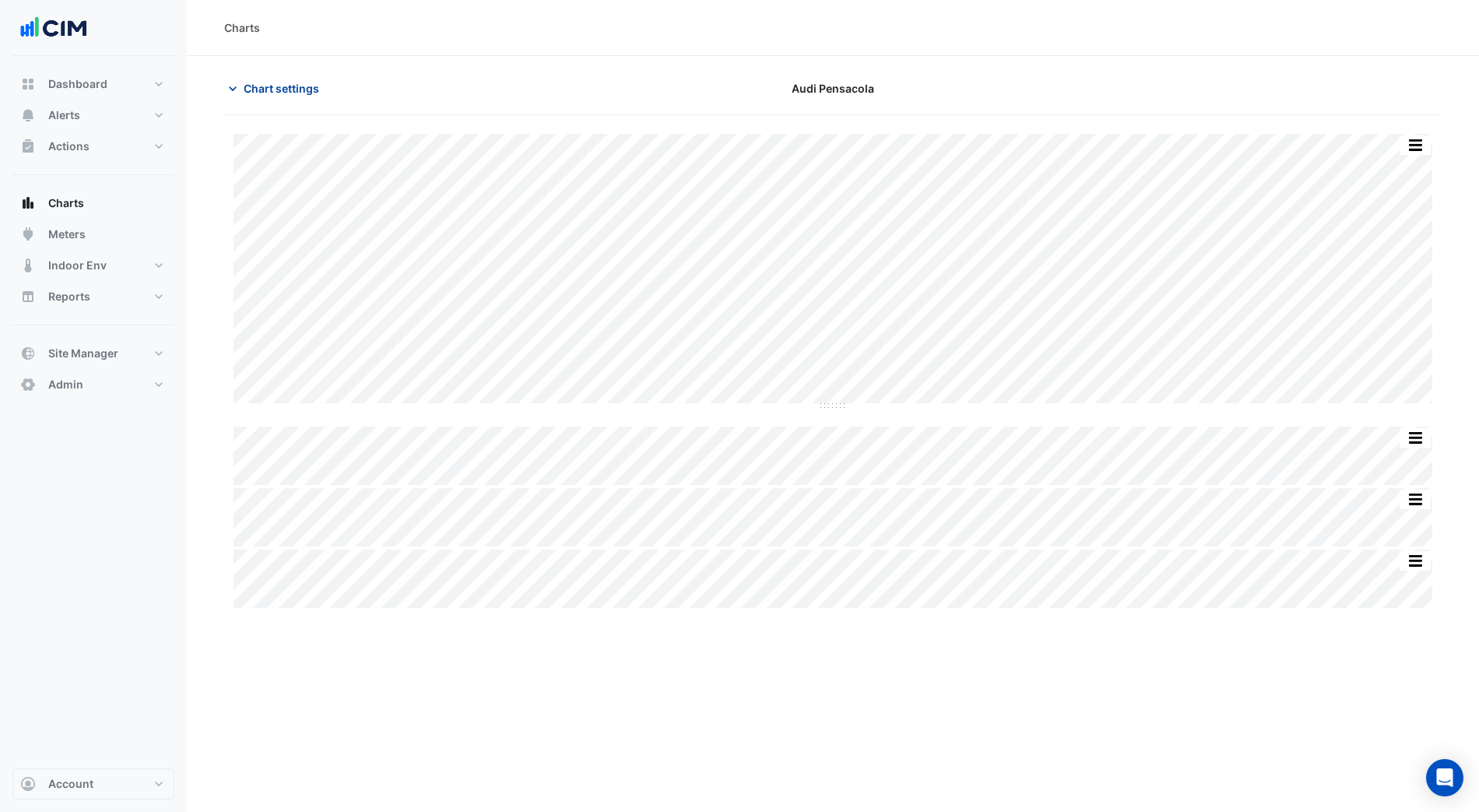
click at [296, 89] on span "Chart settings" at bounding box center [281, 88] width 75 height 17
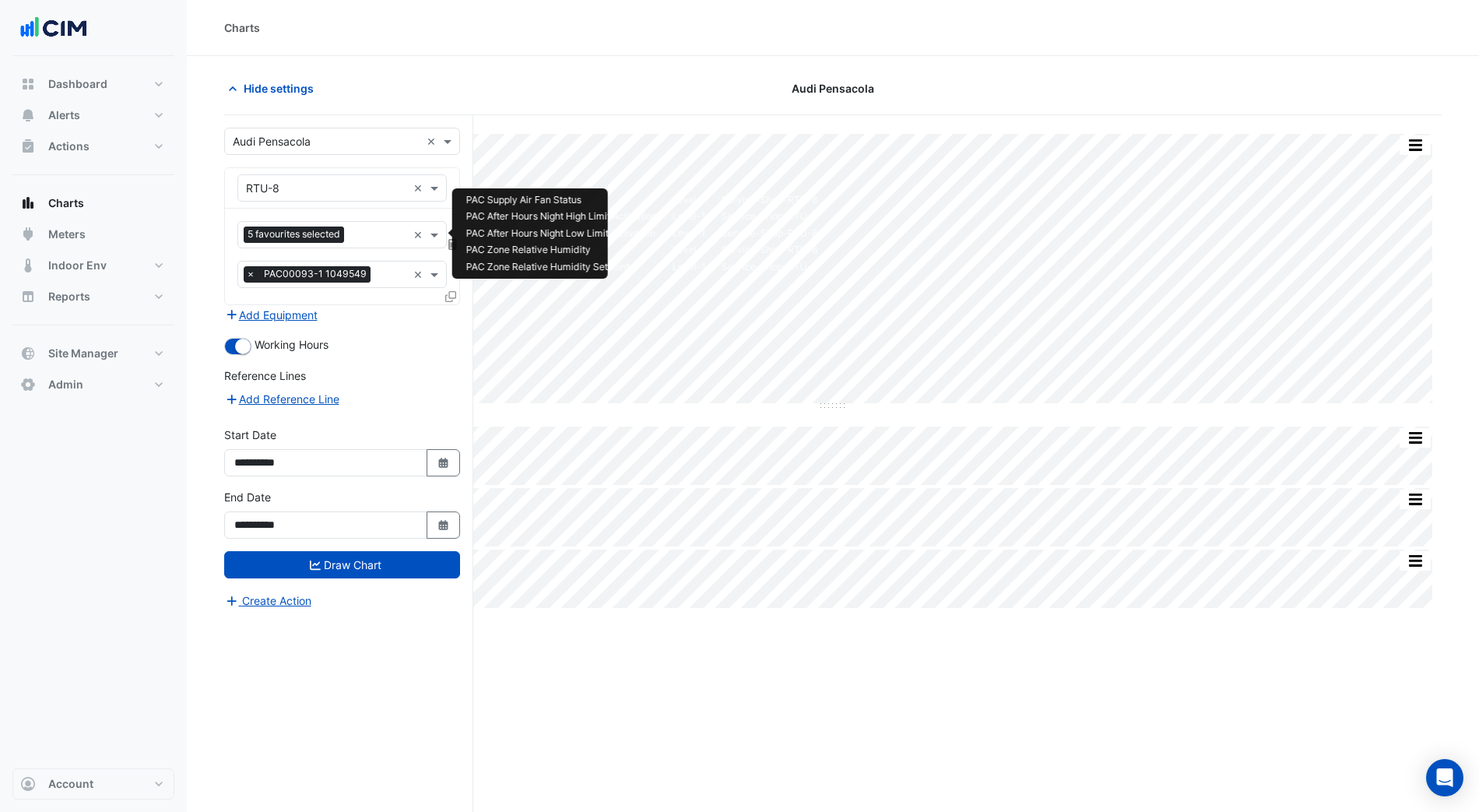
click at [370, 231] on input "text" at bounding box center [379, 236] width 57 height 17
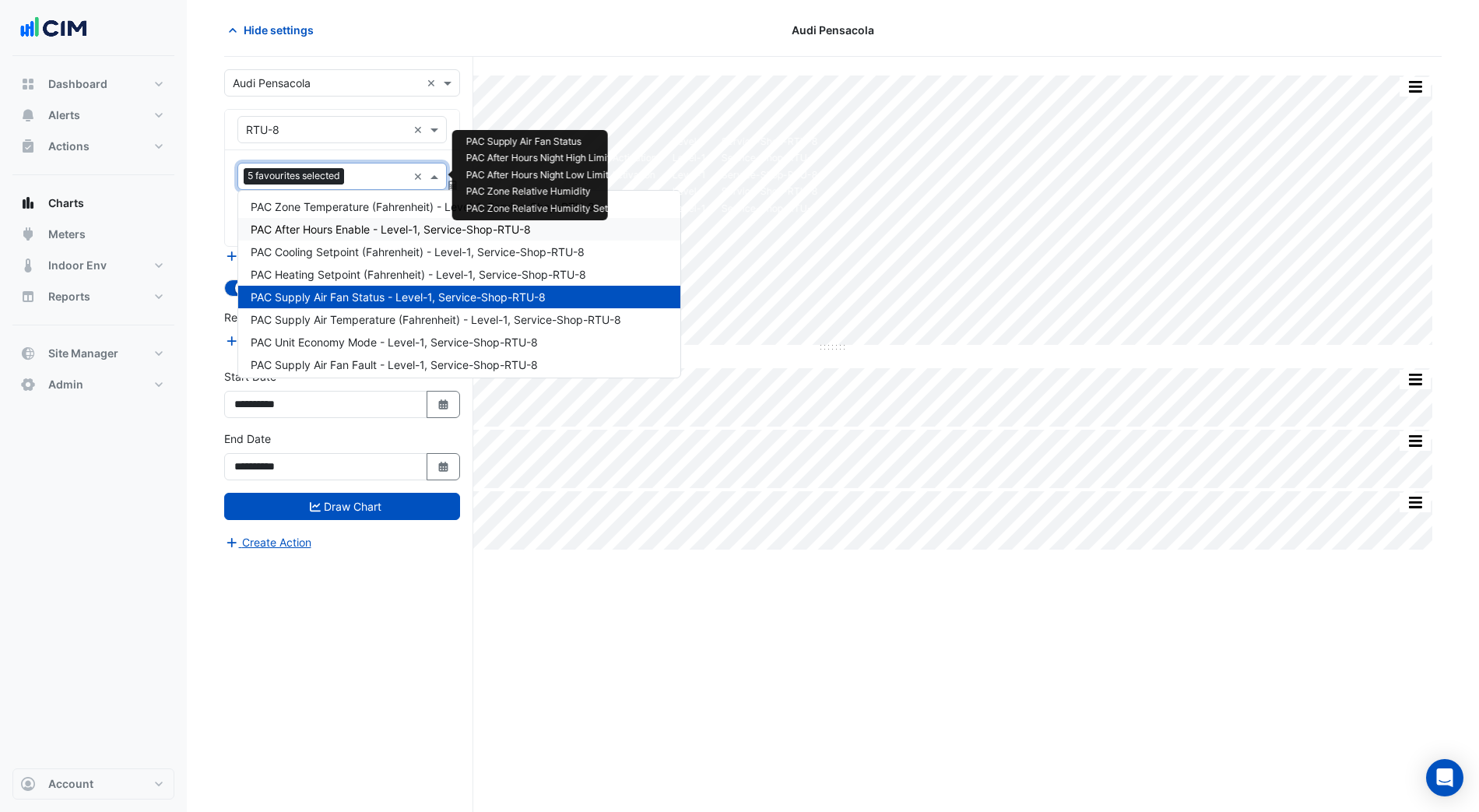
scroll to position [93, 0]
click at [420, 316] on span "PAC Supply Air Temperature (Fahrenheit) - Level-1, Service-Shop-RTU-8" at bounding box center [435, 319] width 370 height 13
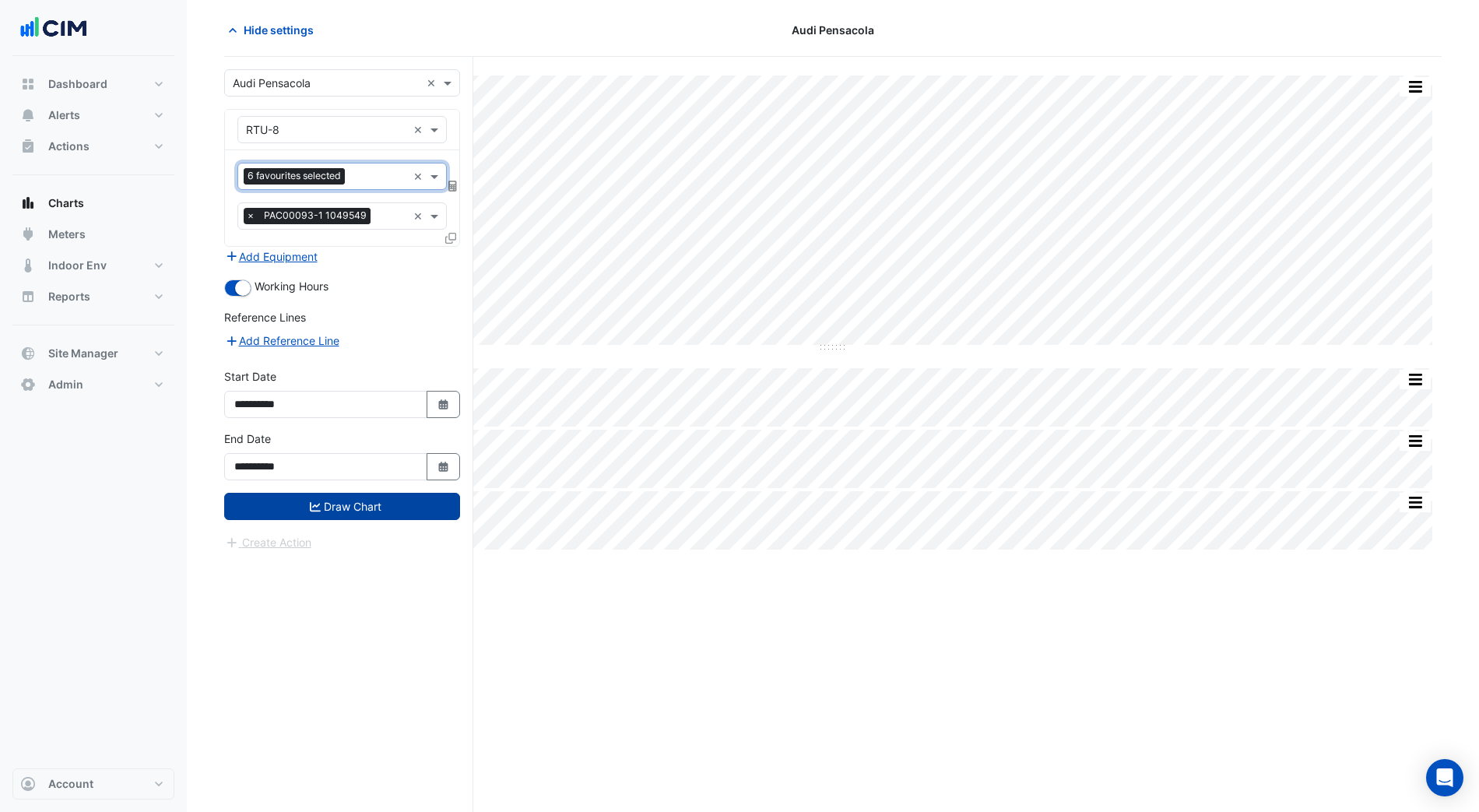
click at [354, 499] on button "Draw Chart" at bounding box center [342, 506] width 236 height 27
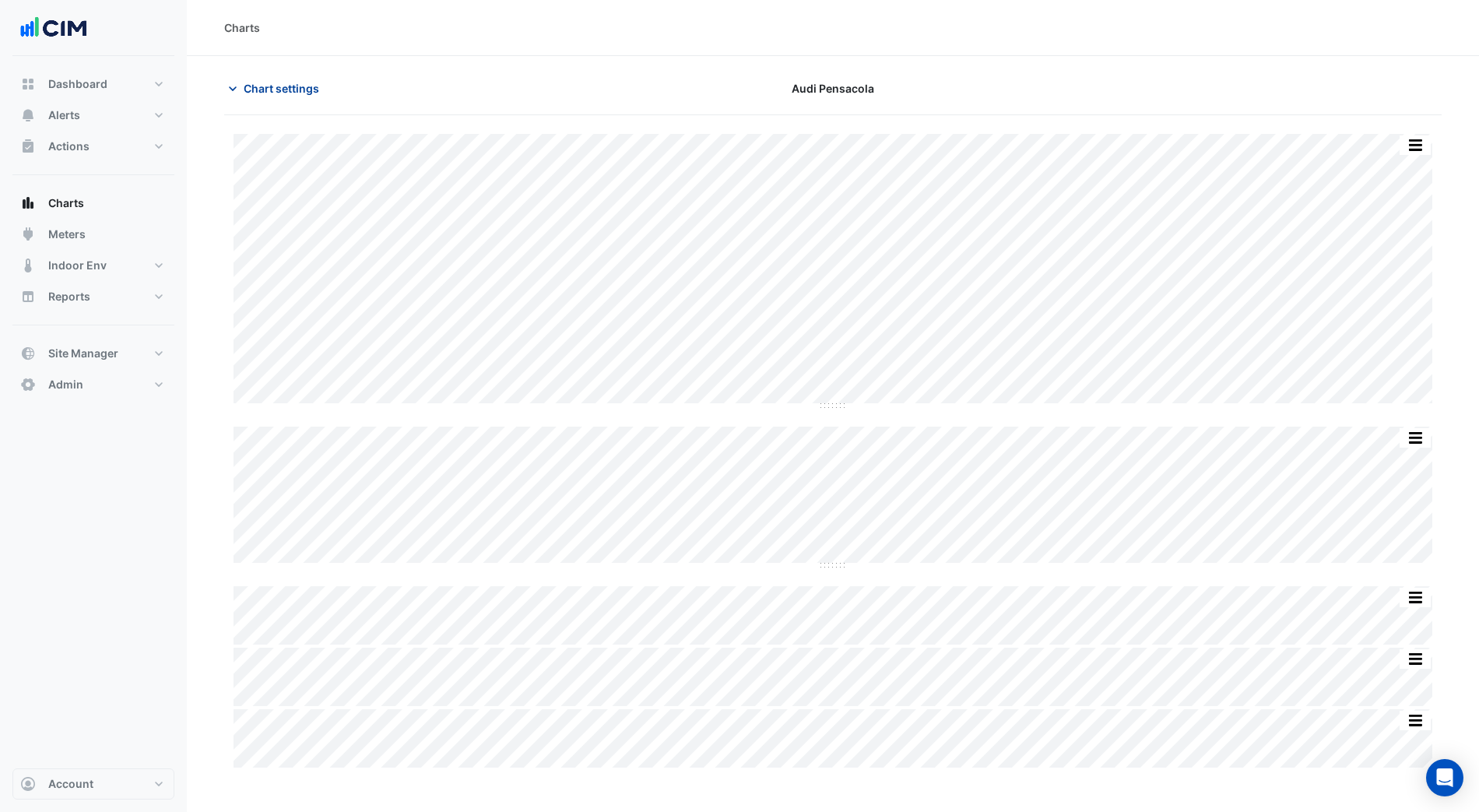
click at [294, 94] on span "Chart settings" at bounding box center [281, 88] width 75 height 17
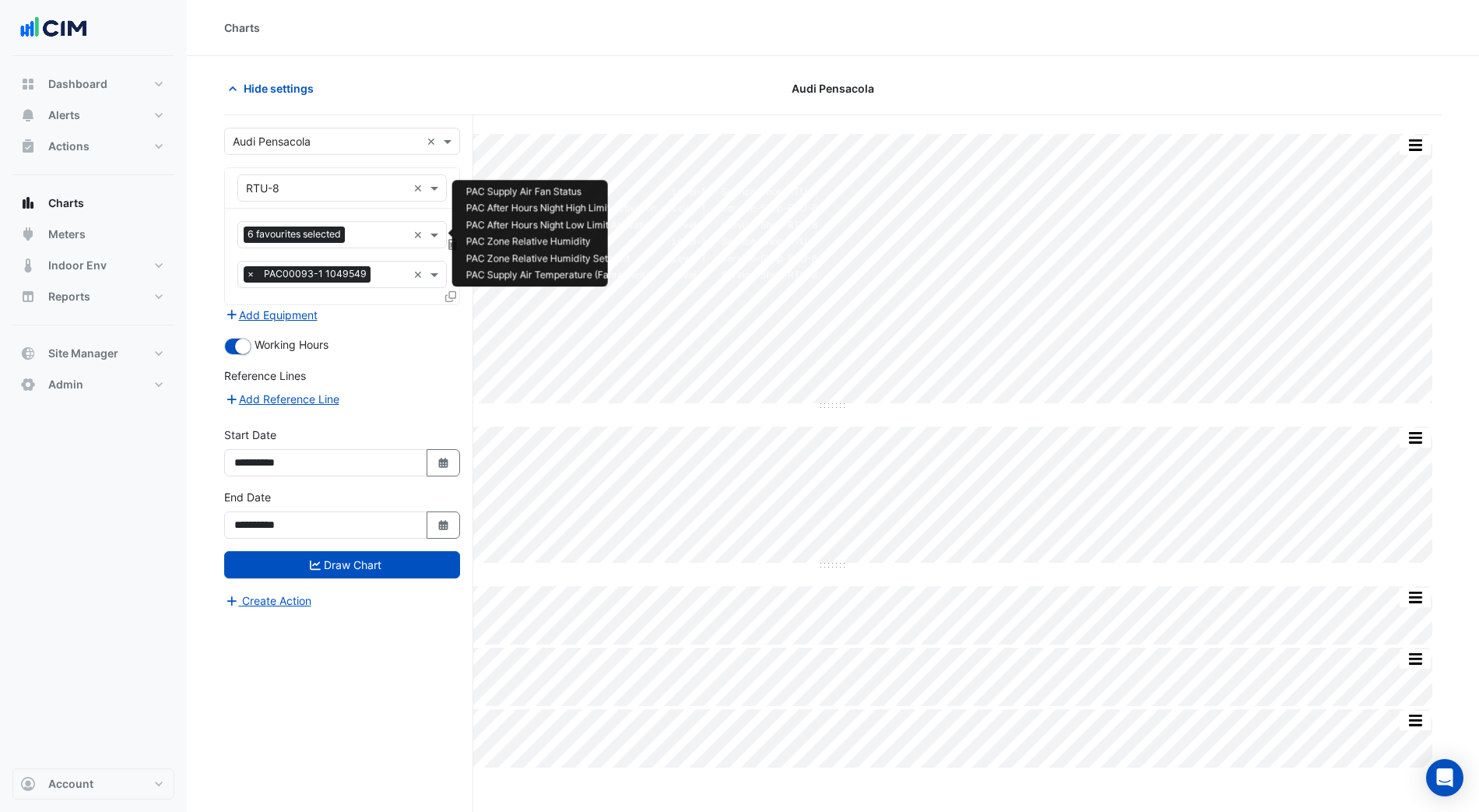
click at [361, 234] on input "text" at bounding box center [379, 236] width 56 height 17
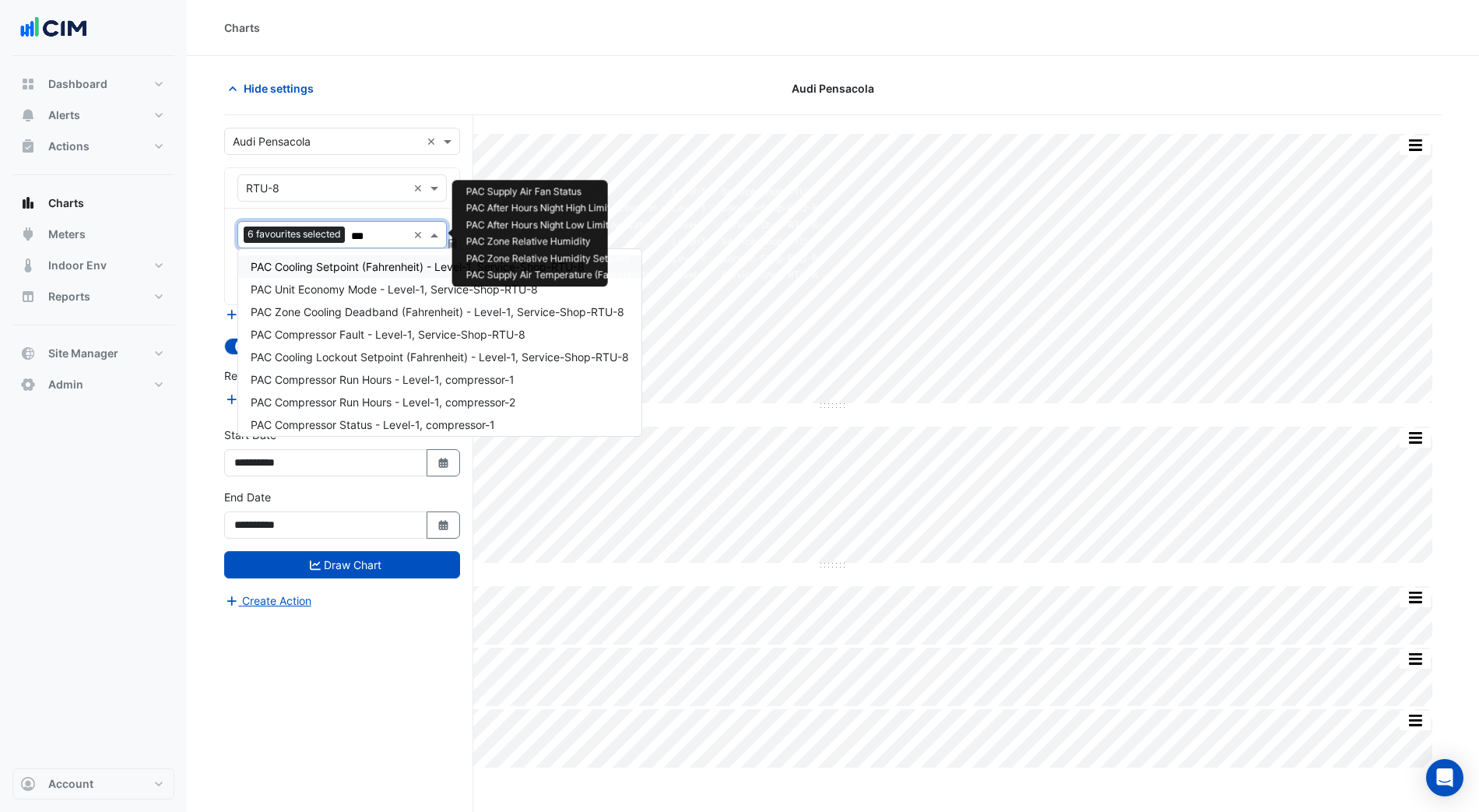
type input "****"
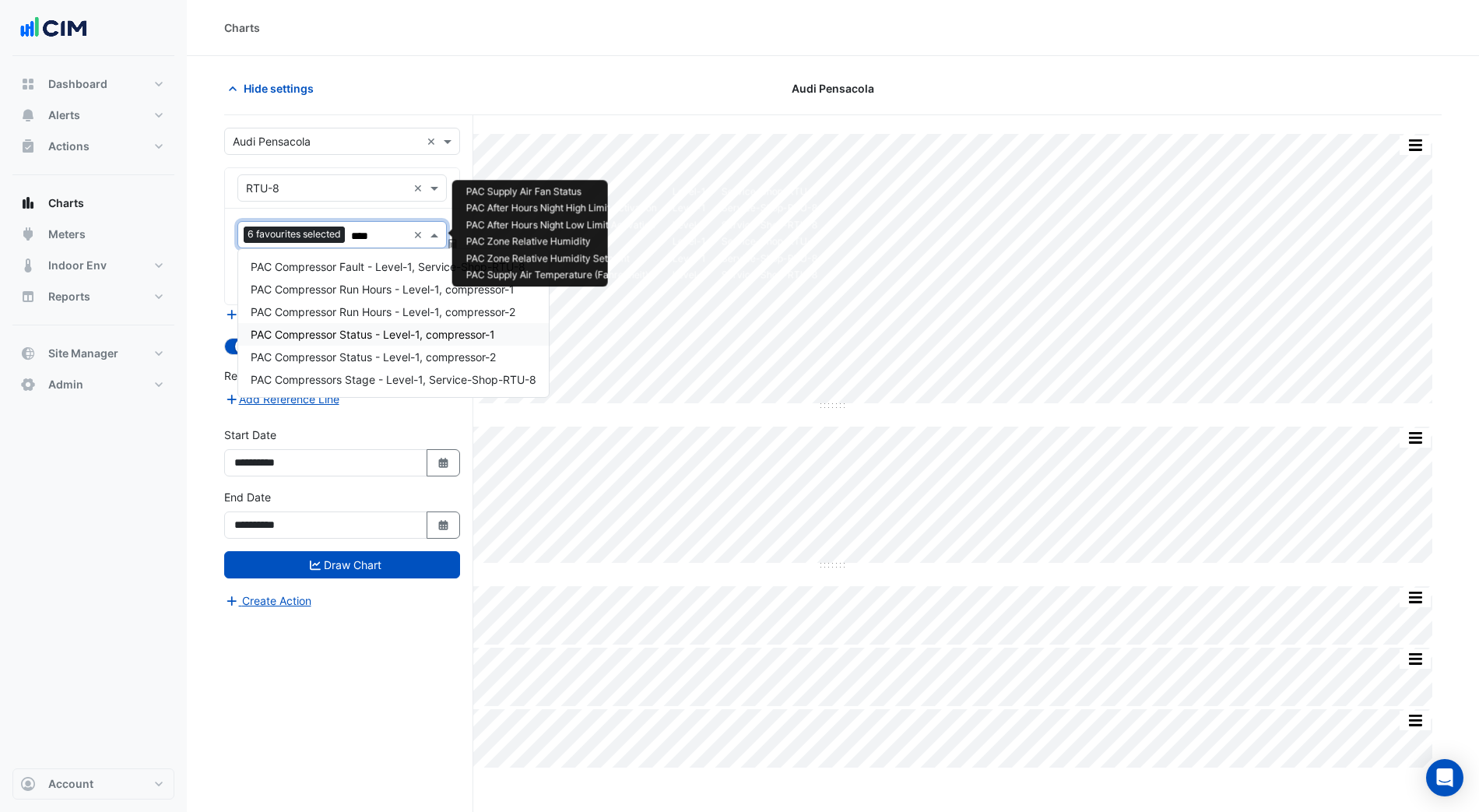
click at [400, 328] on span "PAC Compressor Status - Level-1, compressor-1" at bounding box center [373, 334] width 244 height 13
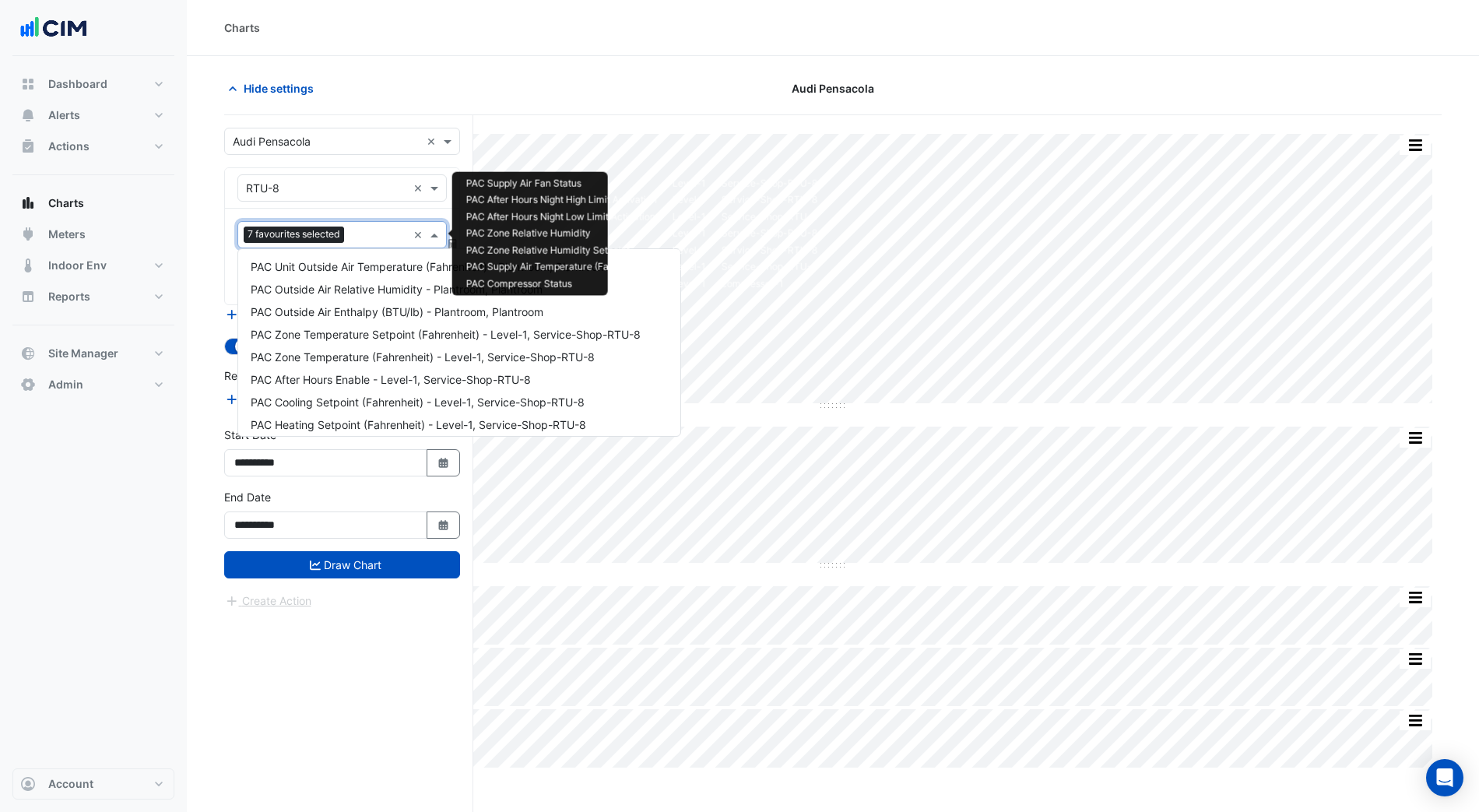
click at [369, 233] on input "text" at bounding box center [379, 236] width 57 height 17
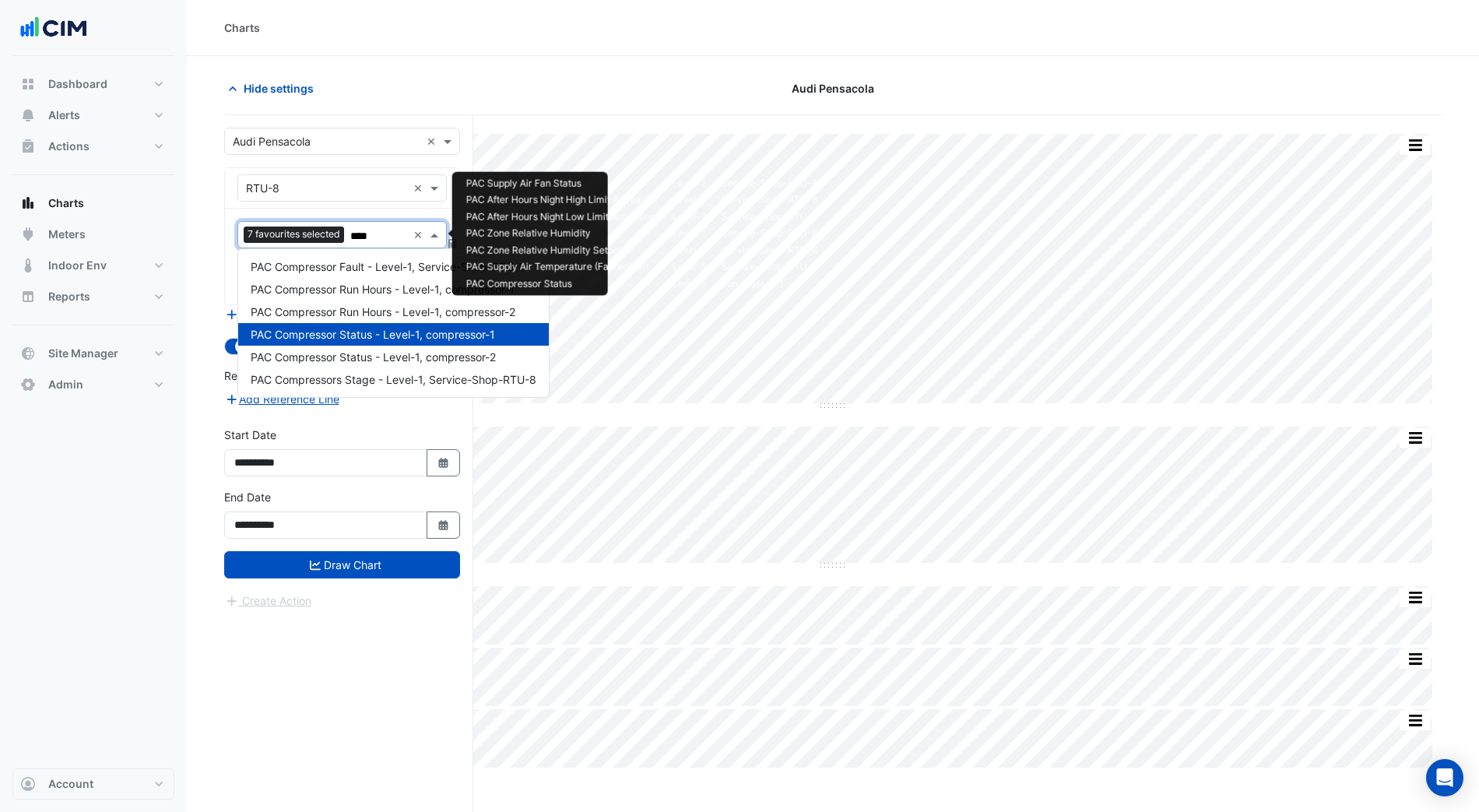
type input "*****"
click at [391, 361] on span "PAC Compressor Status - Level-1, compressor-2" at bounding box center [373, 357] width 245 height 13
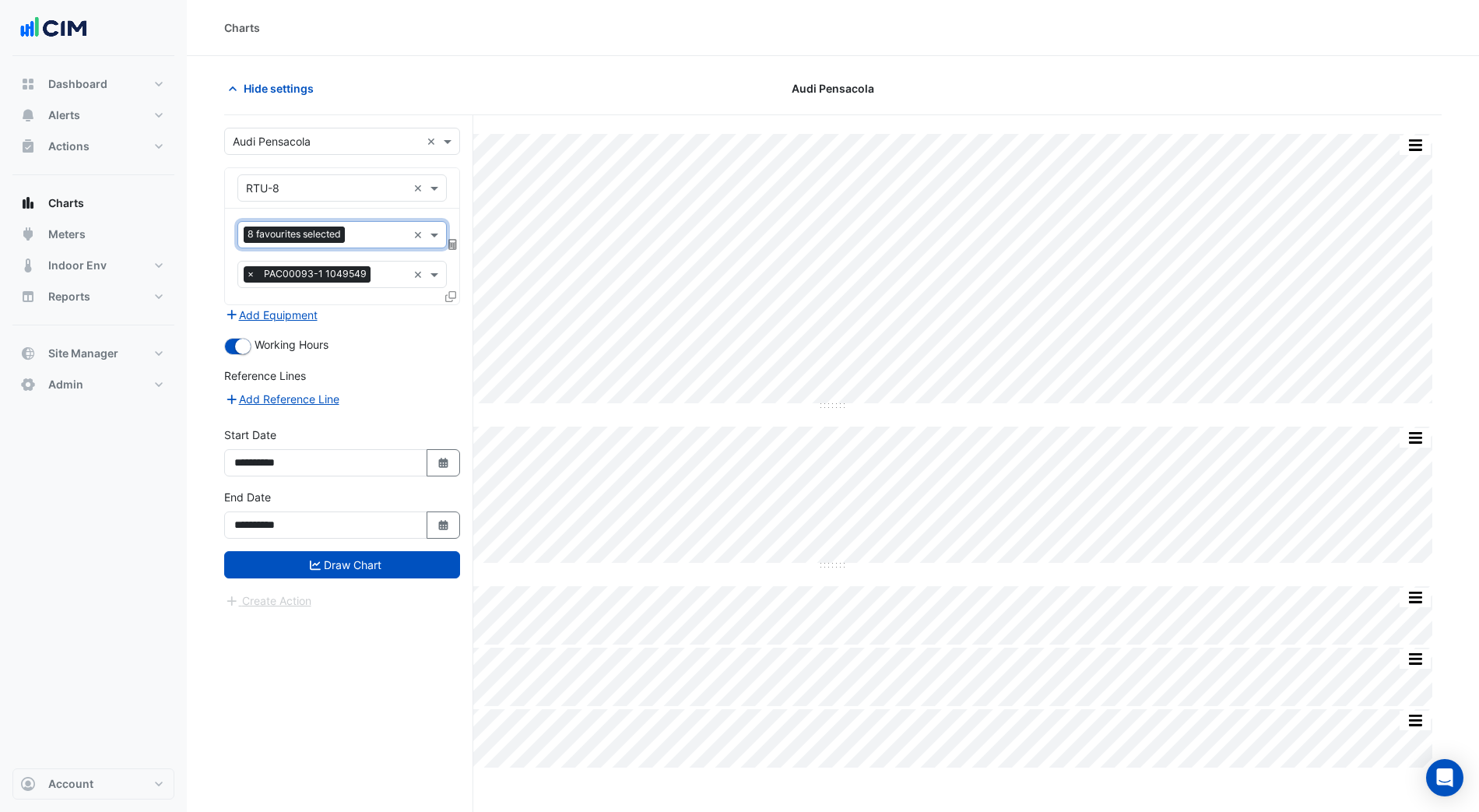
click at [392, 542] on div "**********" at bounding box center [342, 519] width 255 height 63
click at [396, 563] on button "Draw Chart" at bounding box center [342, 565] width 236 height 27
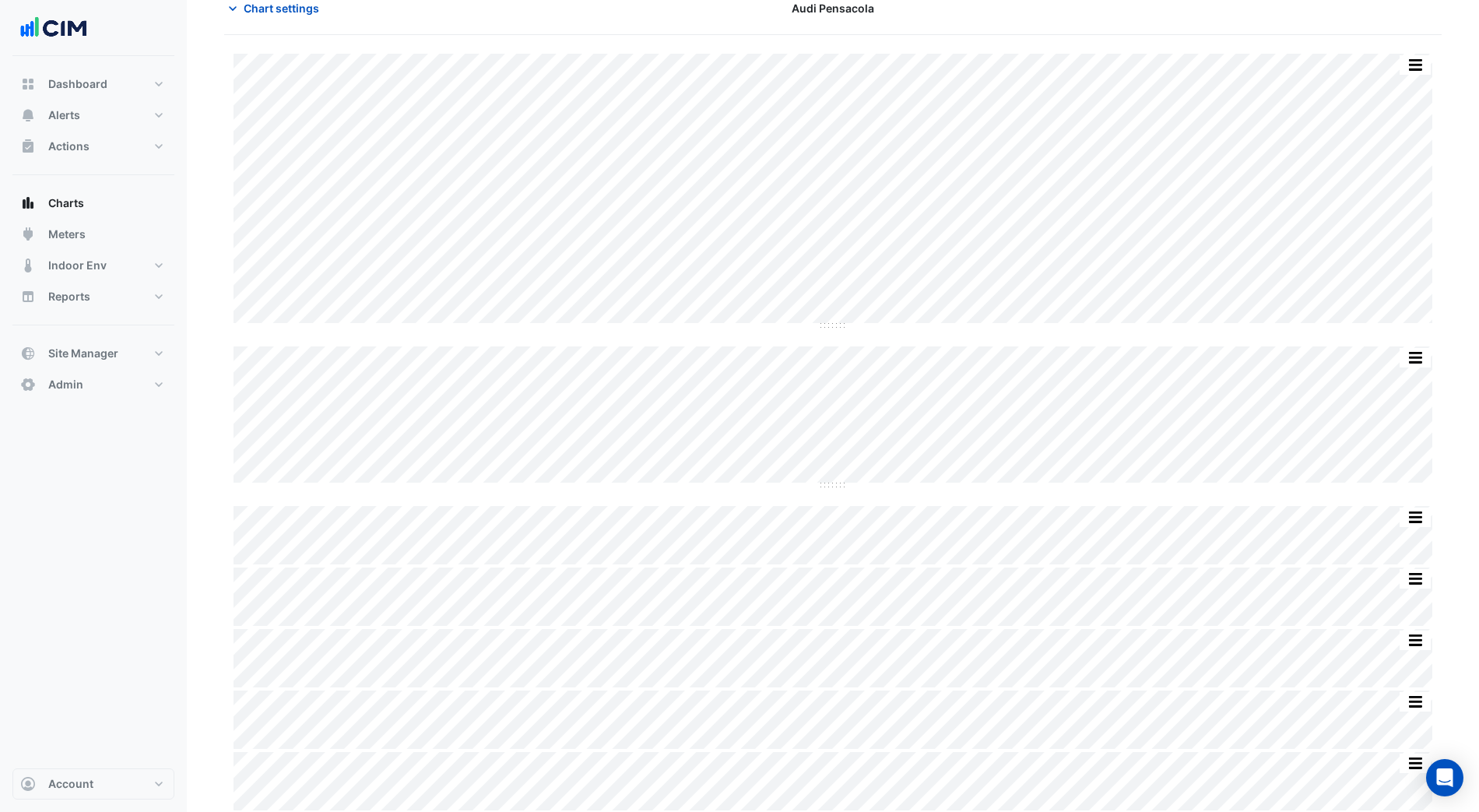
scroll to position [81, 0]
